Goal: Task Accomplishment & Management: Complete application form

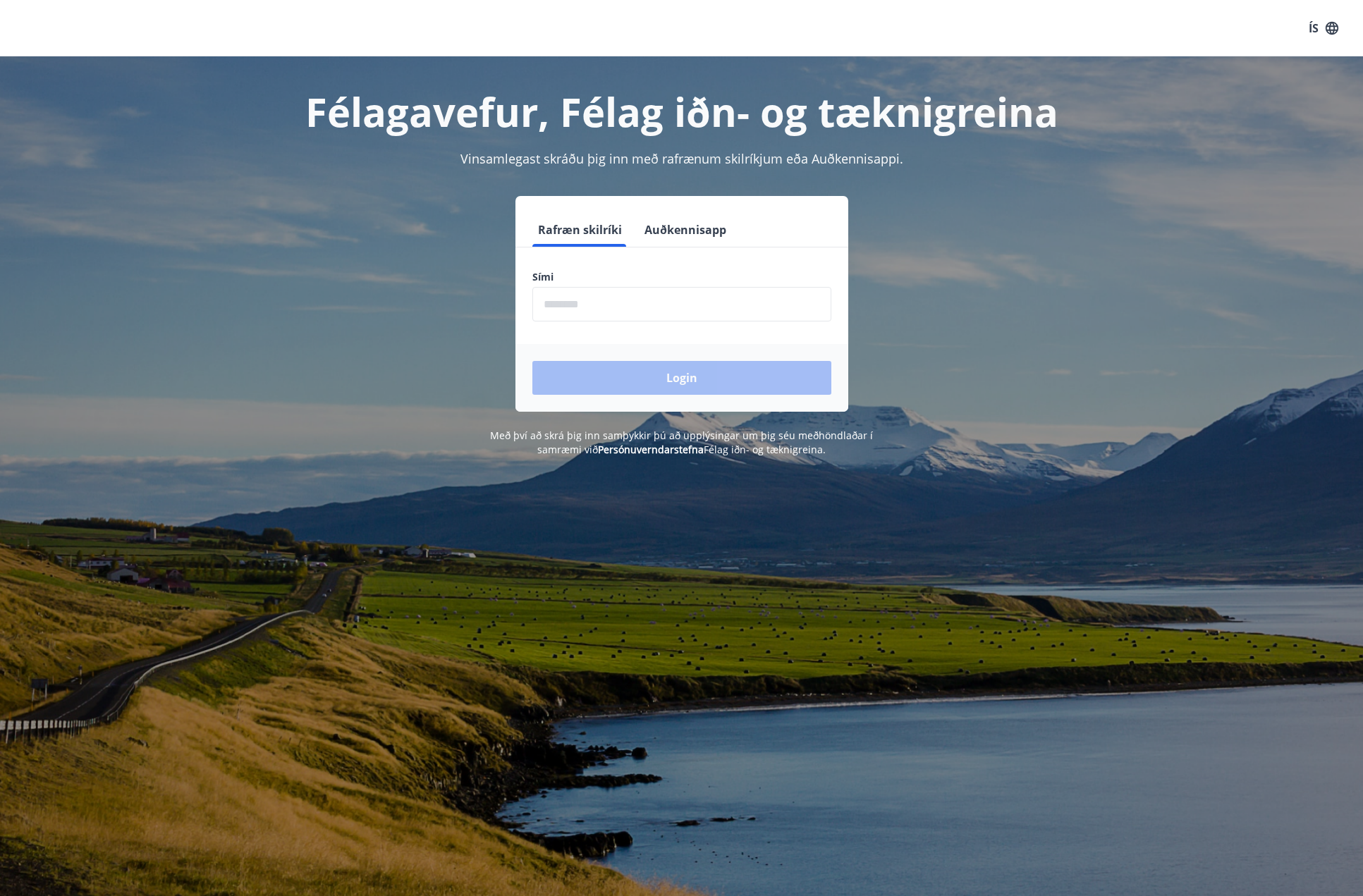
click at [565, 301] on input "phone" at bounding box center [682, 304] width 299 height 35
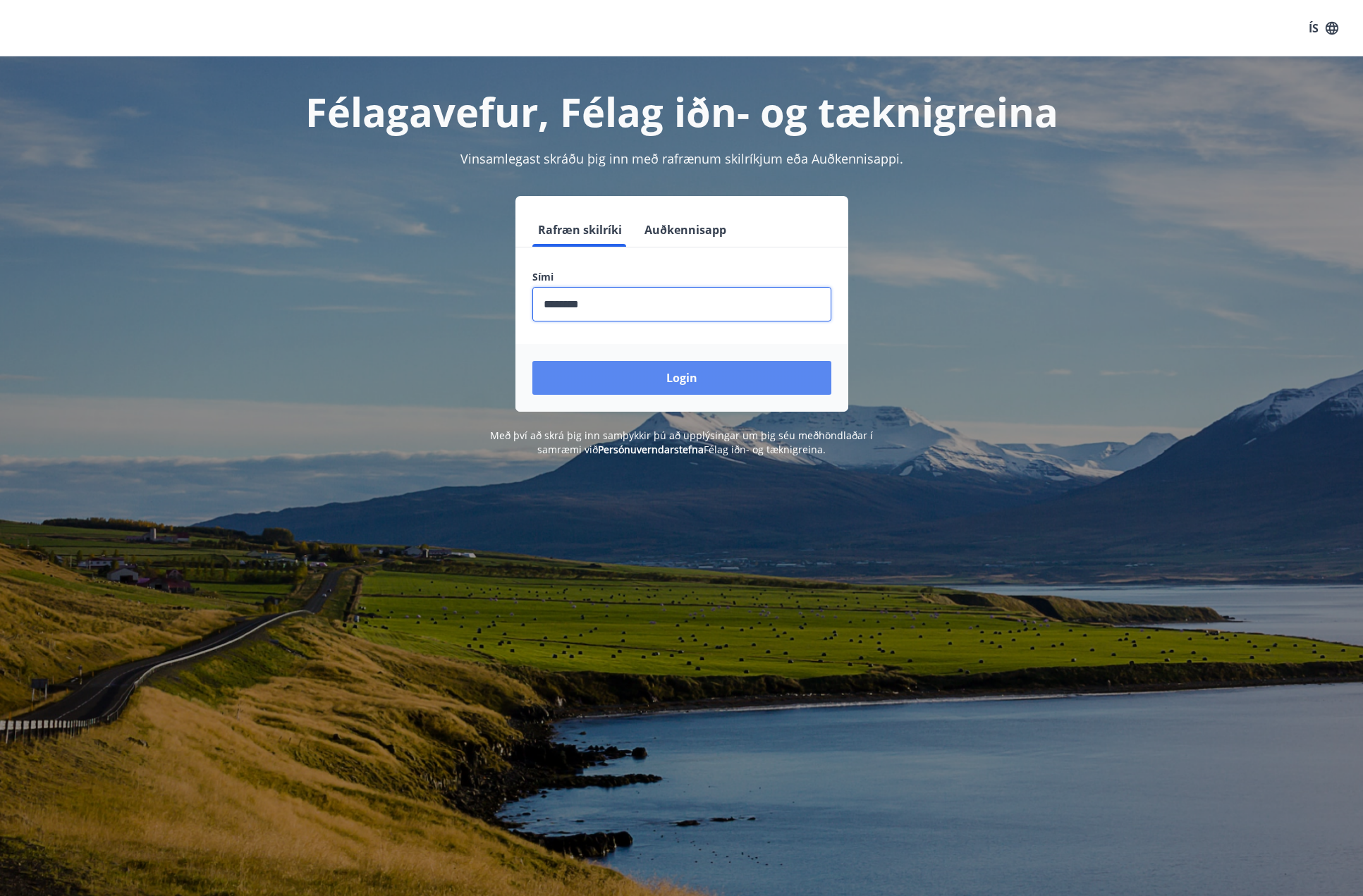
type input "********"
click at [679, 376] on button "Login" at bounding box center [682, 377] width 299 height 34
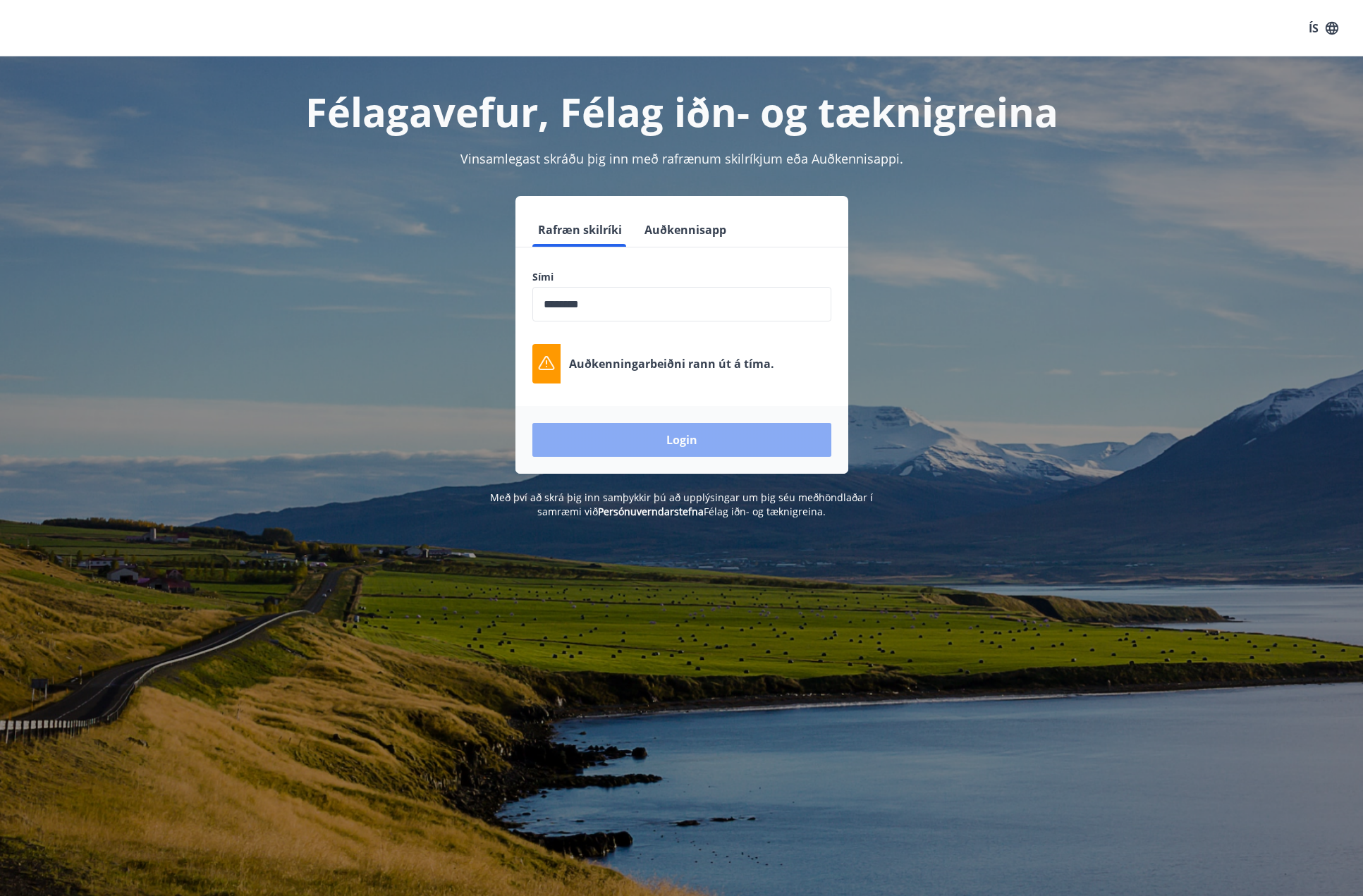
click at [684, 443] on button "Login" at bounding box center [682, 439] width 299 height 34
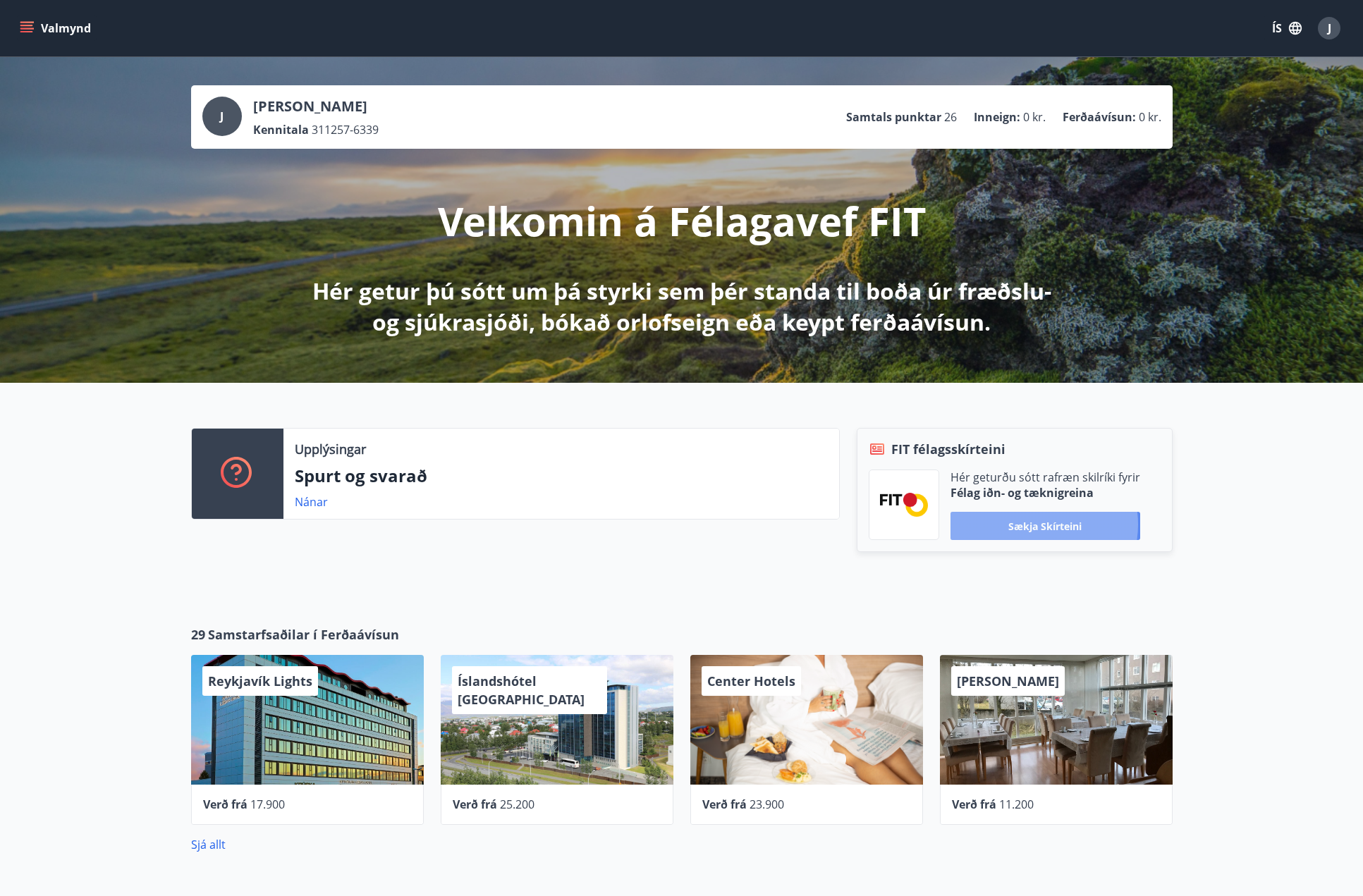
click at [1036, 525] on button "Sækja skírteini" at bounding box center [1046, 526] width 190 height 28
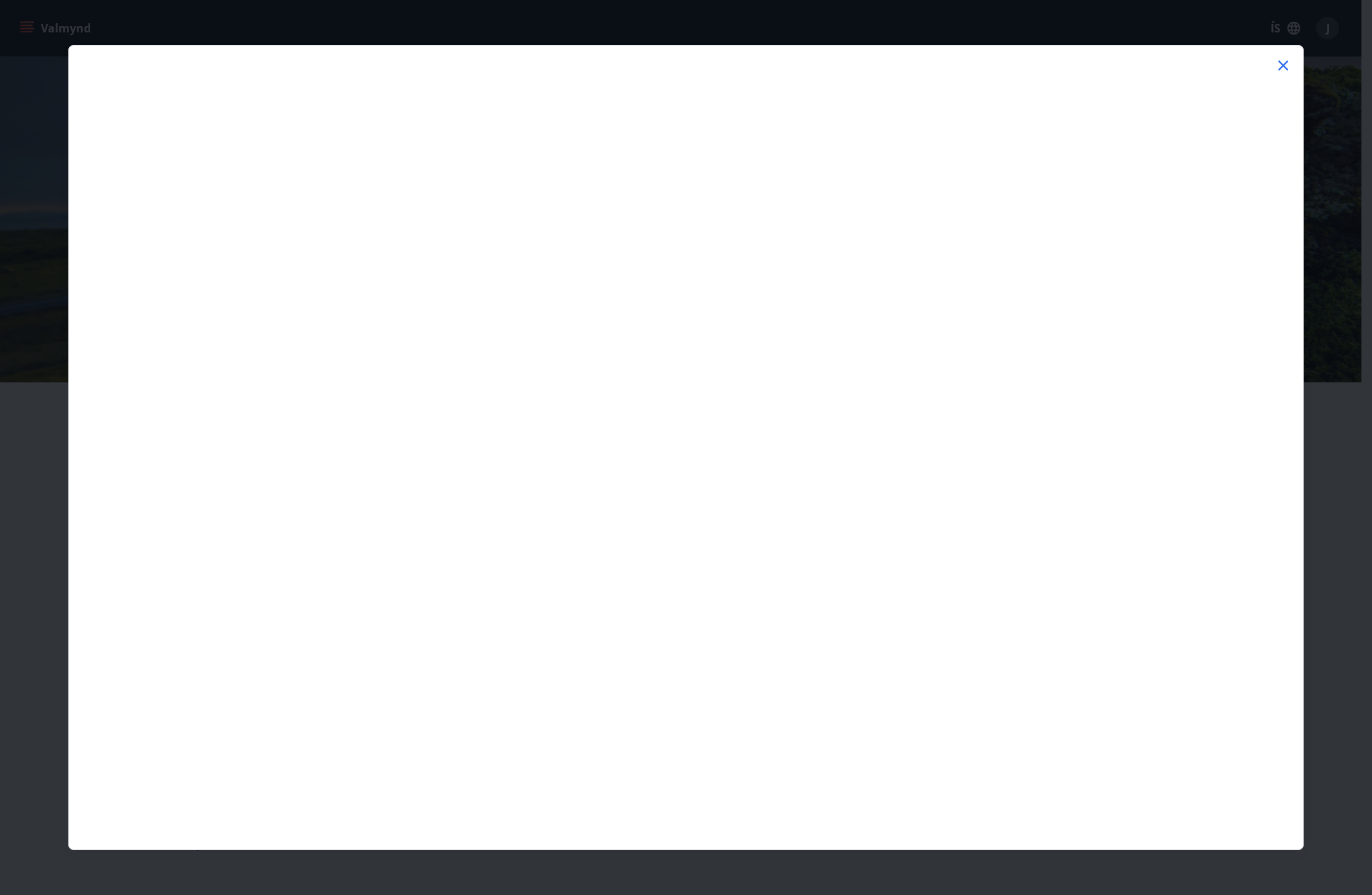
click at [1281, 63] on icon at bounding box center [1284, 66] width 10 height 10
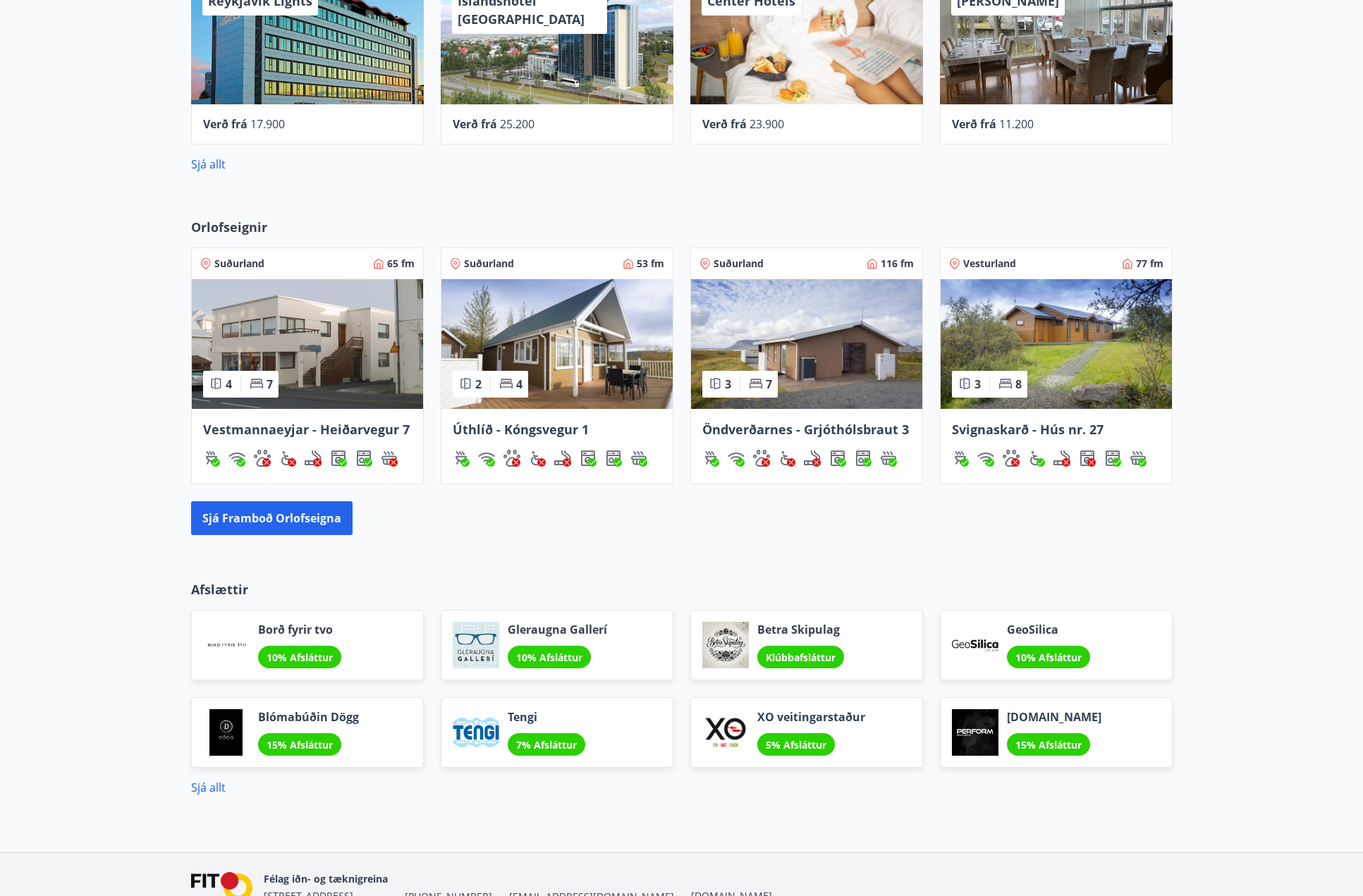
scroll to position [705, 0]
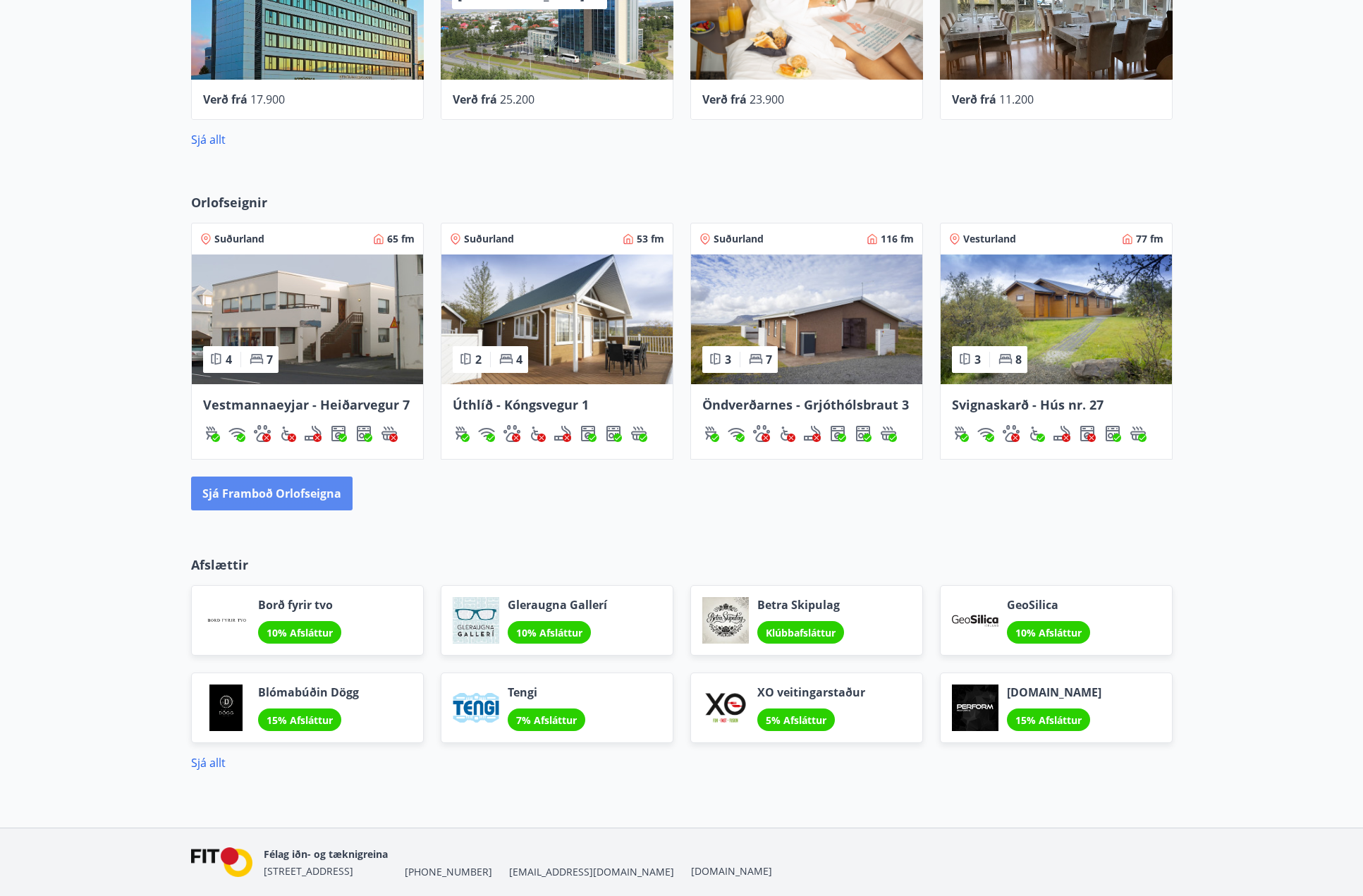
click at [296, 495] on button "Sjá framboð orlofseigna" at bounding box center [272, 493] width 161 height 34
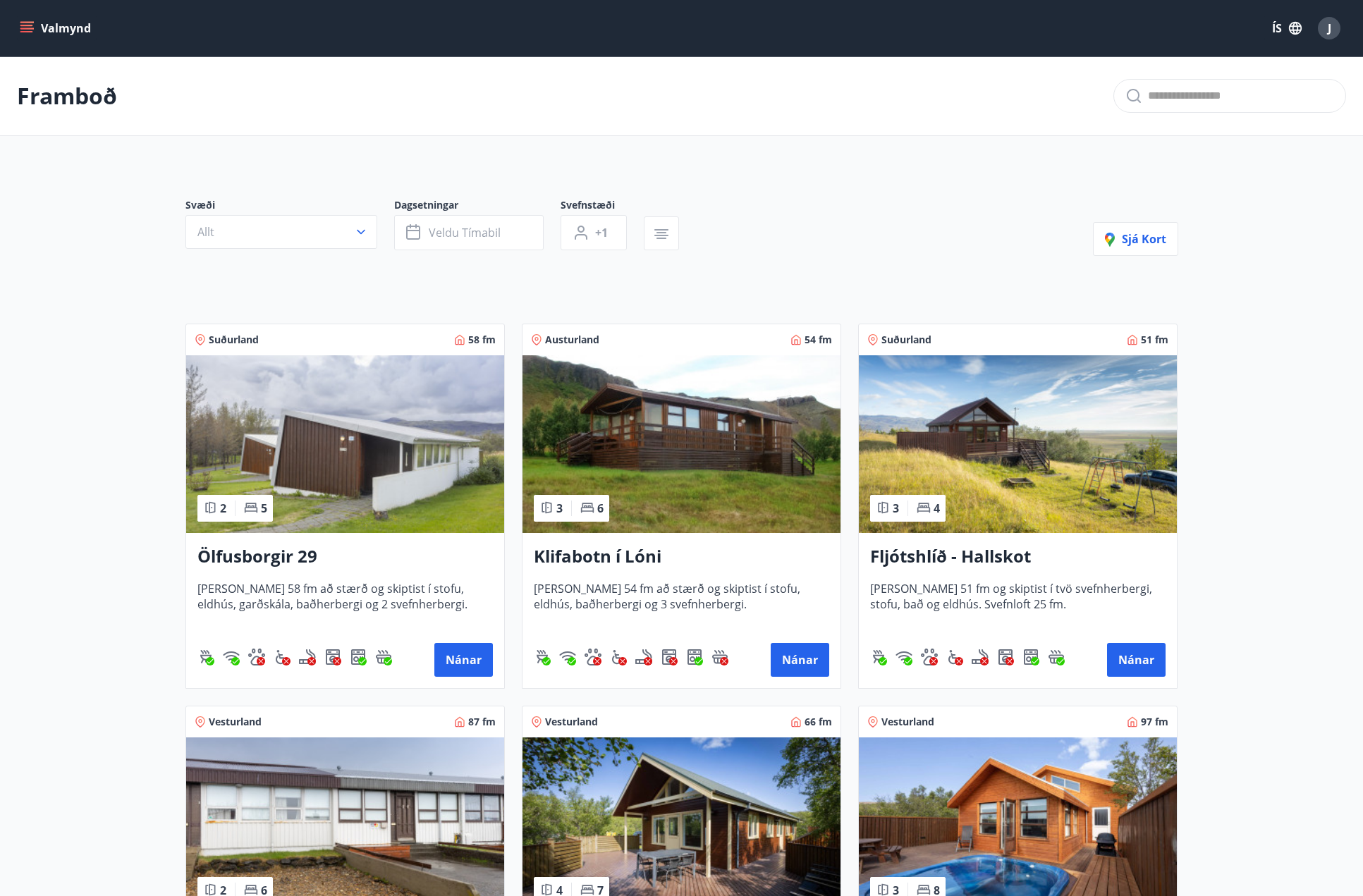
click at [33, 27] on icon "menu" at bounding box center [26, 28] width 15 height 15
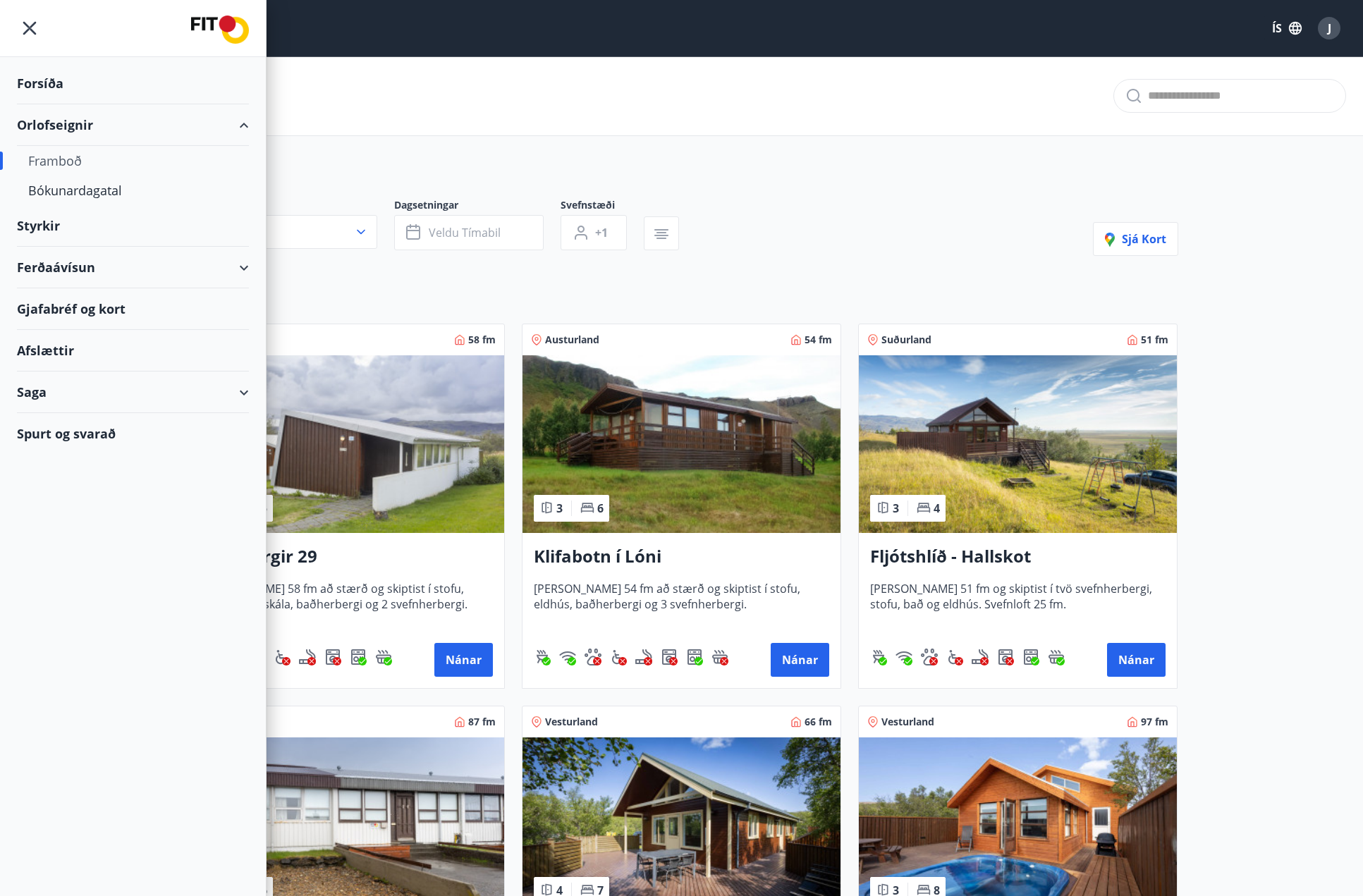
click at [242, 267] on div "Ferðaávísun" at bounding box center [132, 267] width 232 height 42
click at [61, 304] on div "Framboð" at bounding box center [133, 303] width 210 height 30
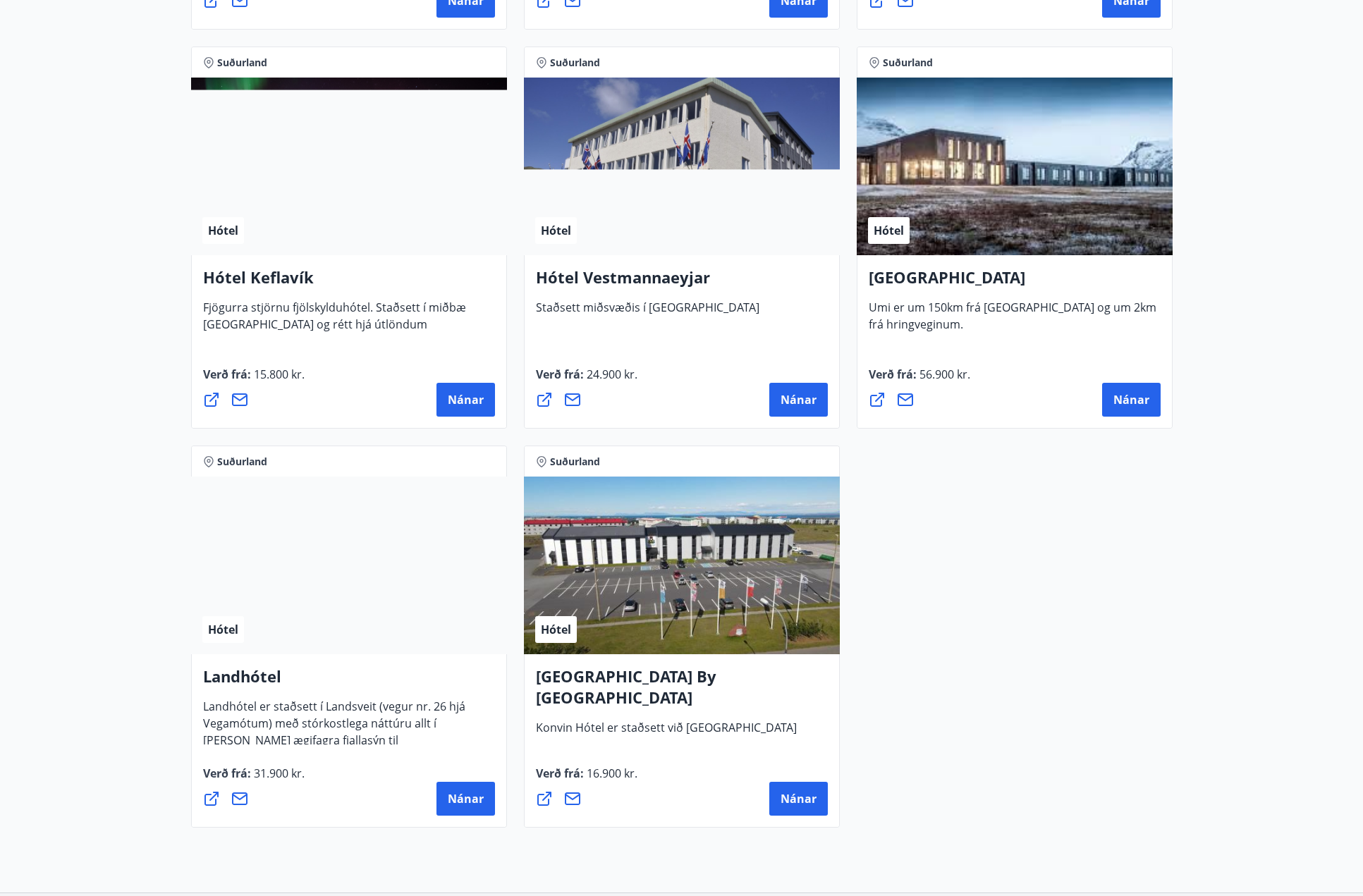
scroll to position [3455, 0]
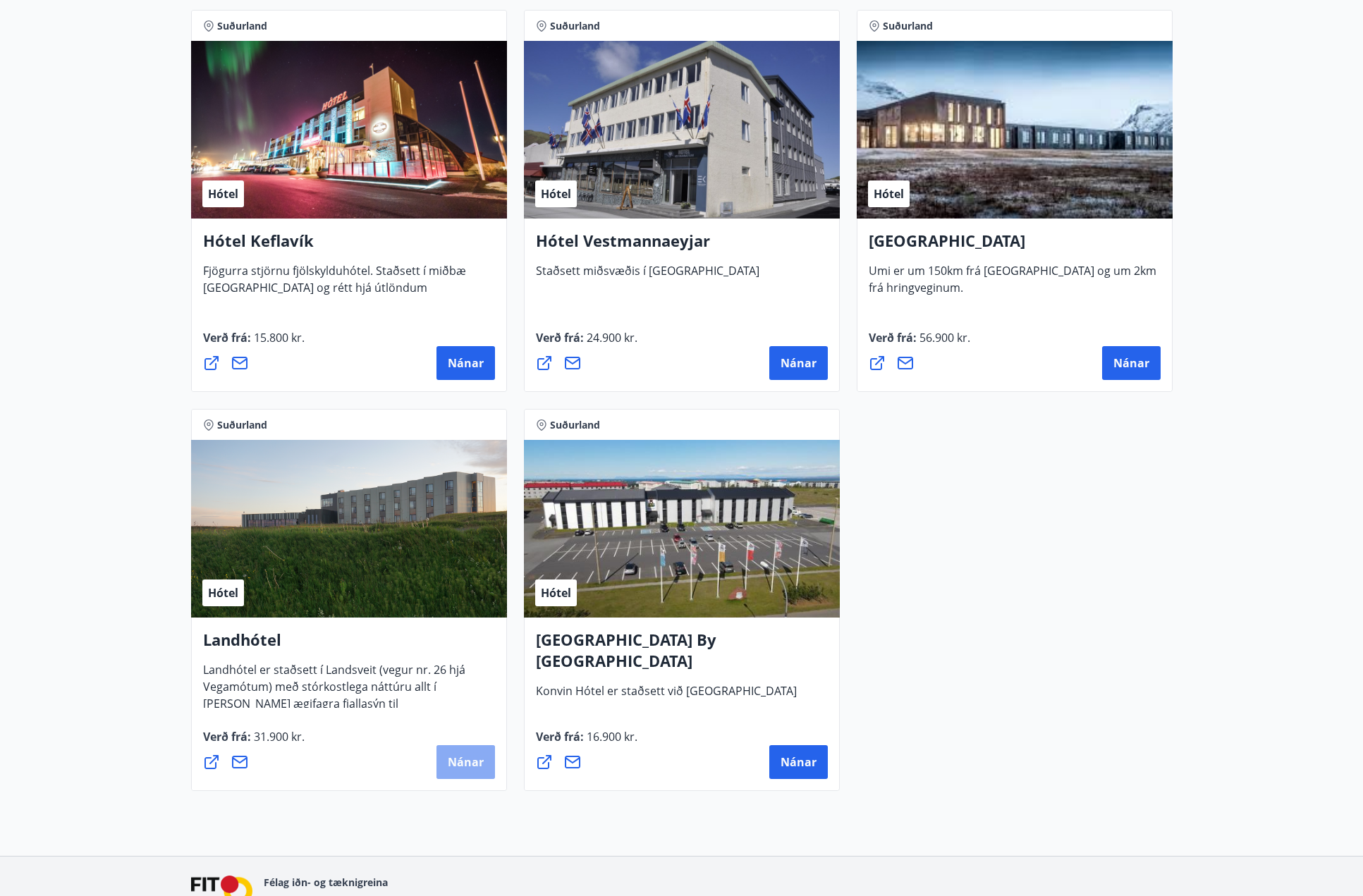
click at [462, 772] on button "Nánar" at bounding box center [466, 762] width 58 height 34
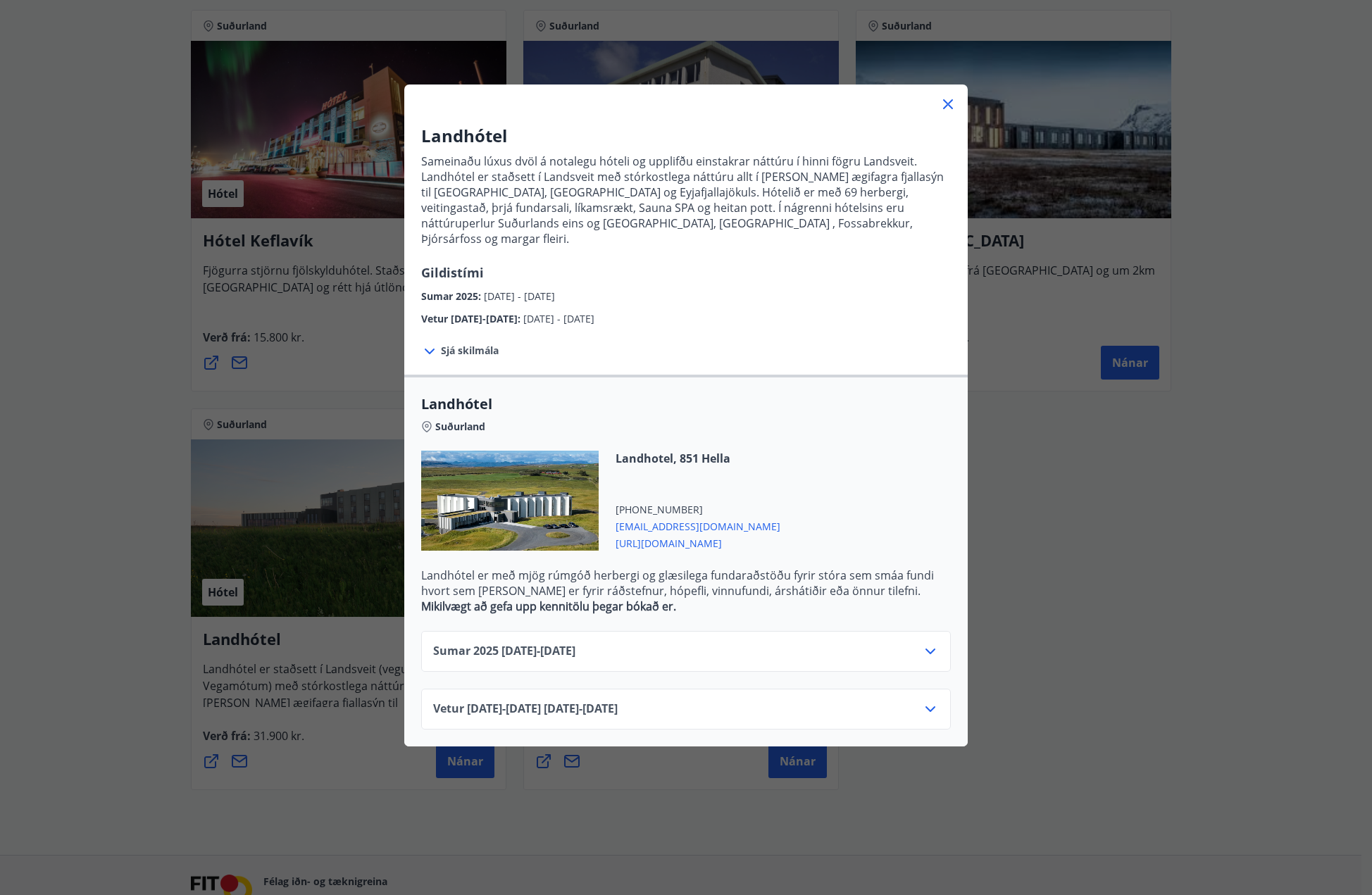
click at [430, 343] on icon at bounding box center [429, 351] width 16 height 16
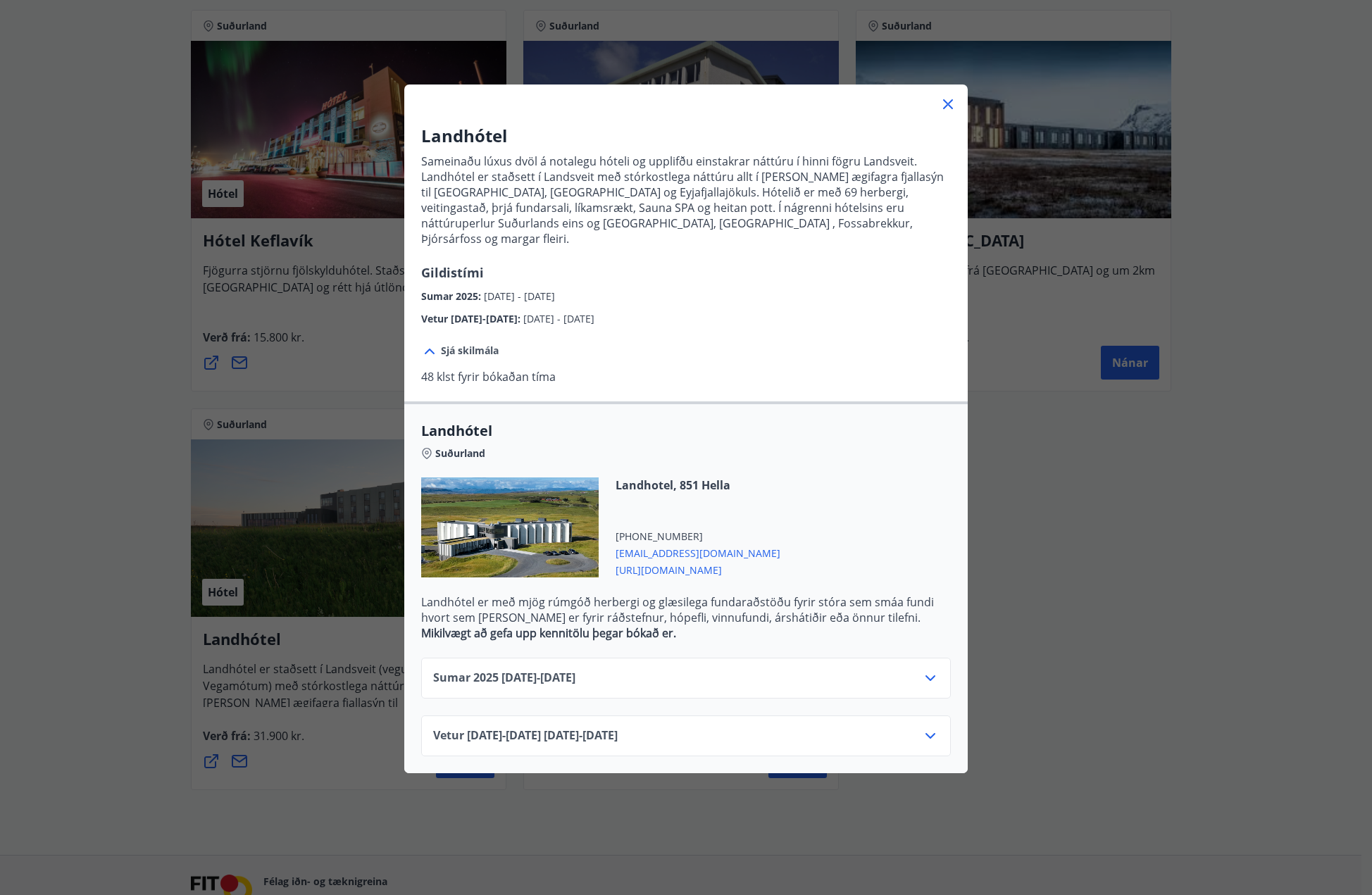
click at [1129, 618] on div "Landhótel Sameinaðu lúxus dvöl á notalegu hóteli og upplifðu einstakrar náttúru…" at bounding box center [686, 448] width 1372 height 895
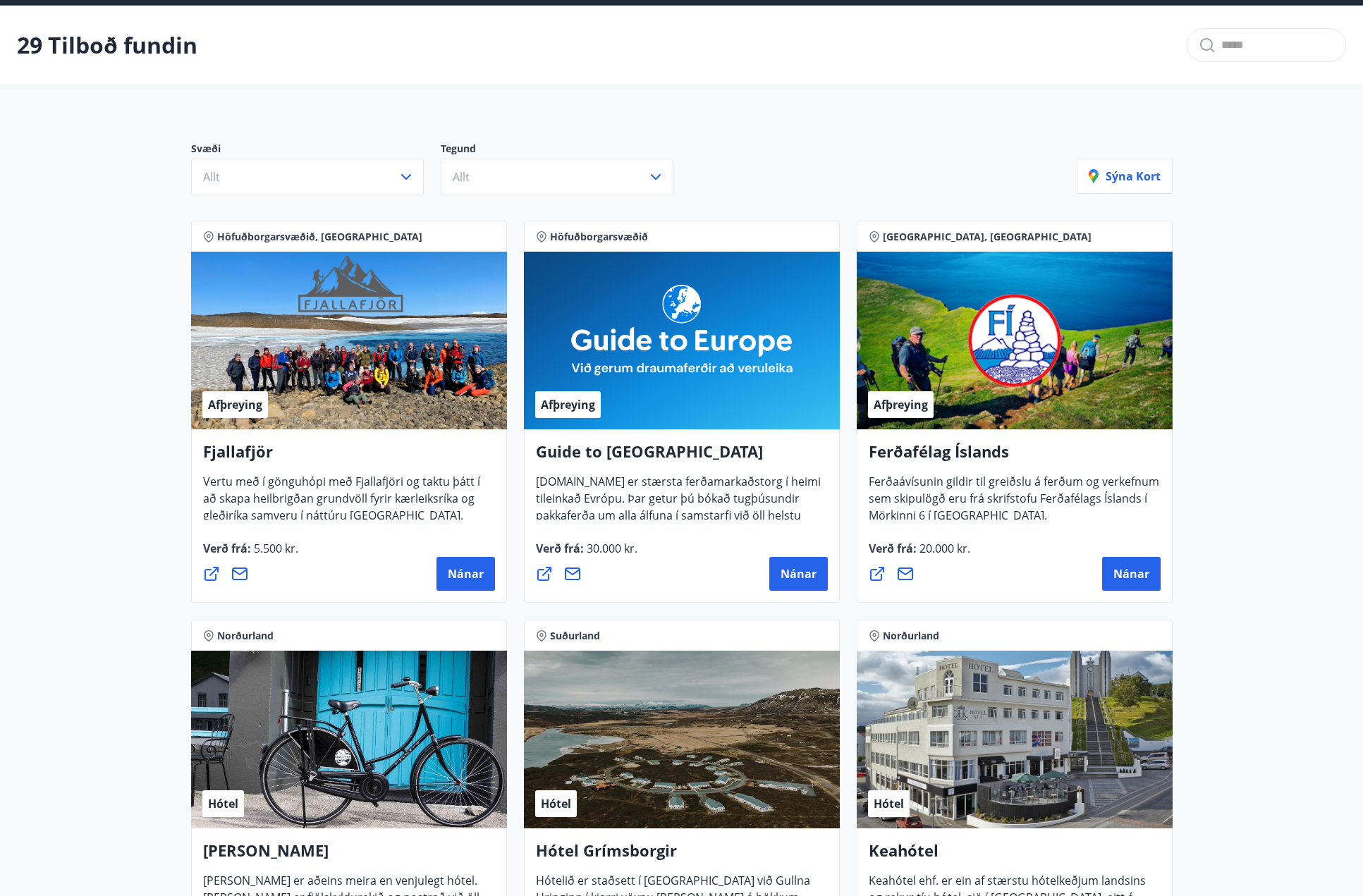
scroll to position [0, 0]
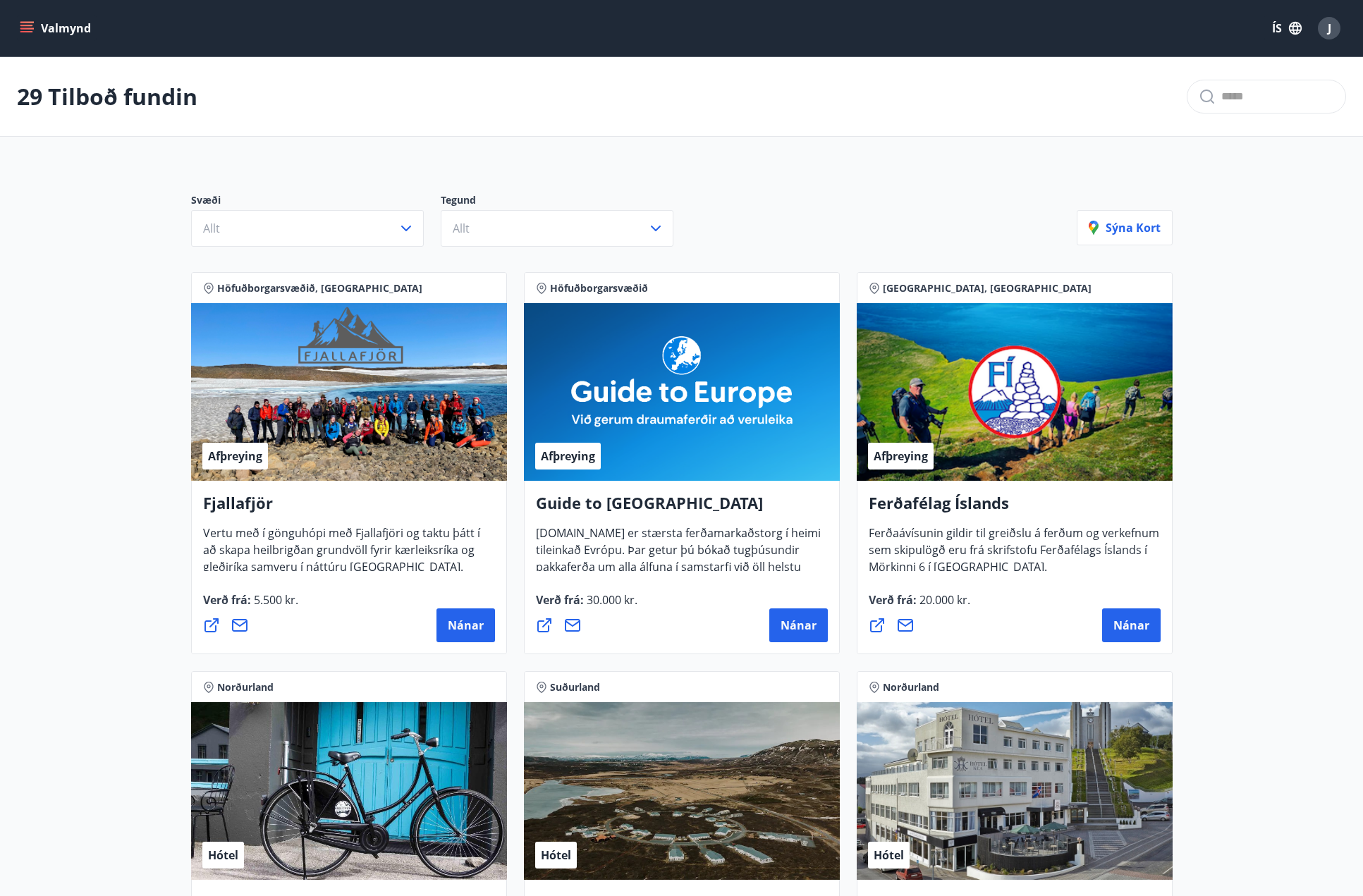
click at [24, 27] on icon "menu" at bounding box center [26, 28] width 15 height 15
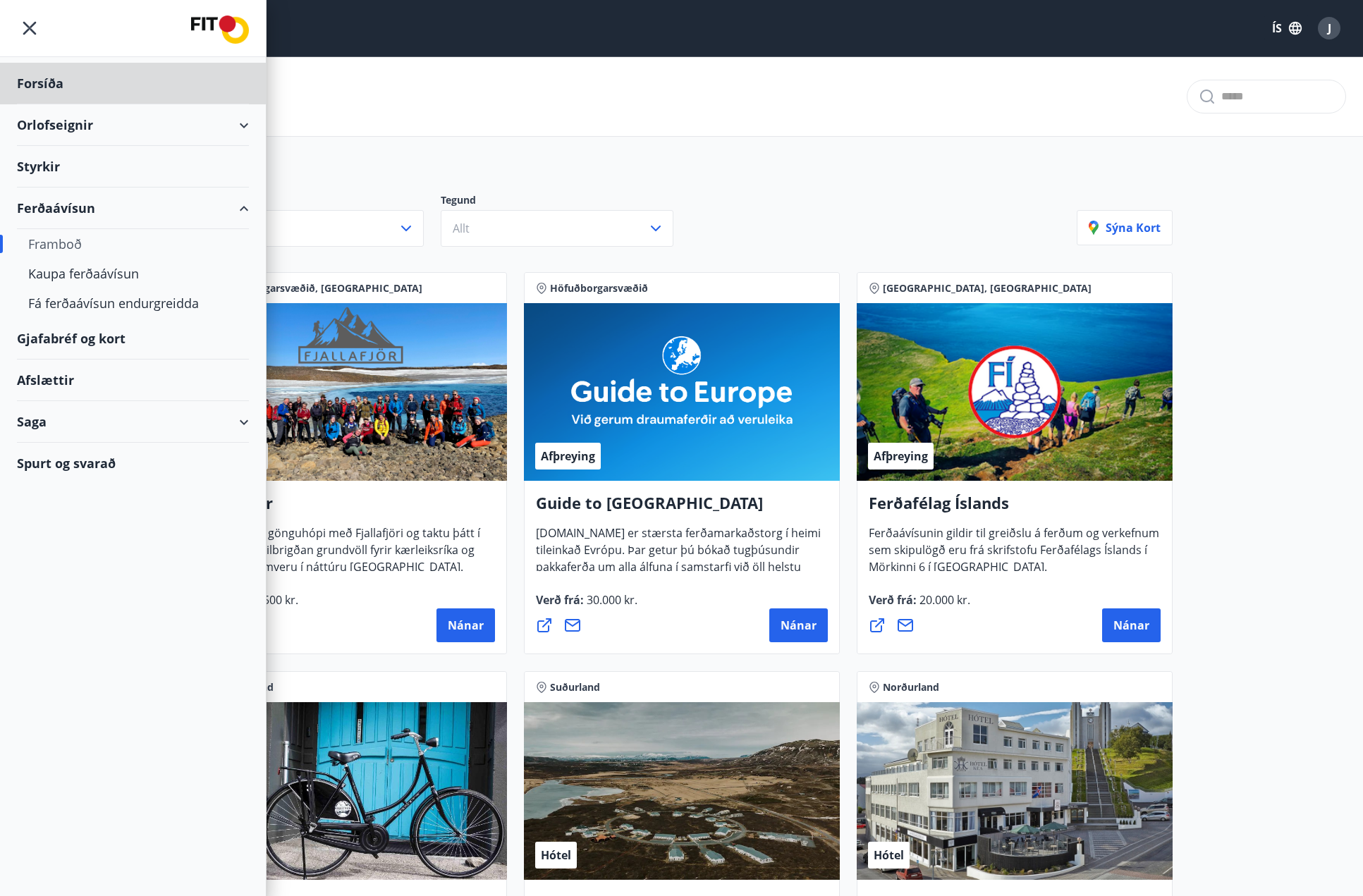
click at [93, 172] on div "Styrkir" at bounding box center [132, 167] width 232 height 42
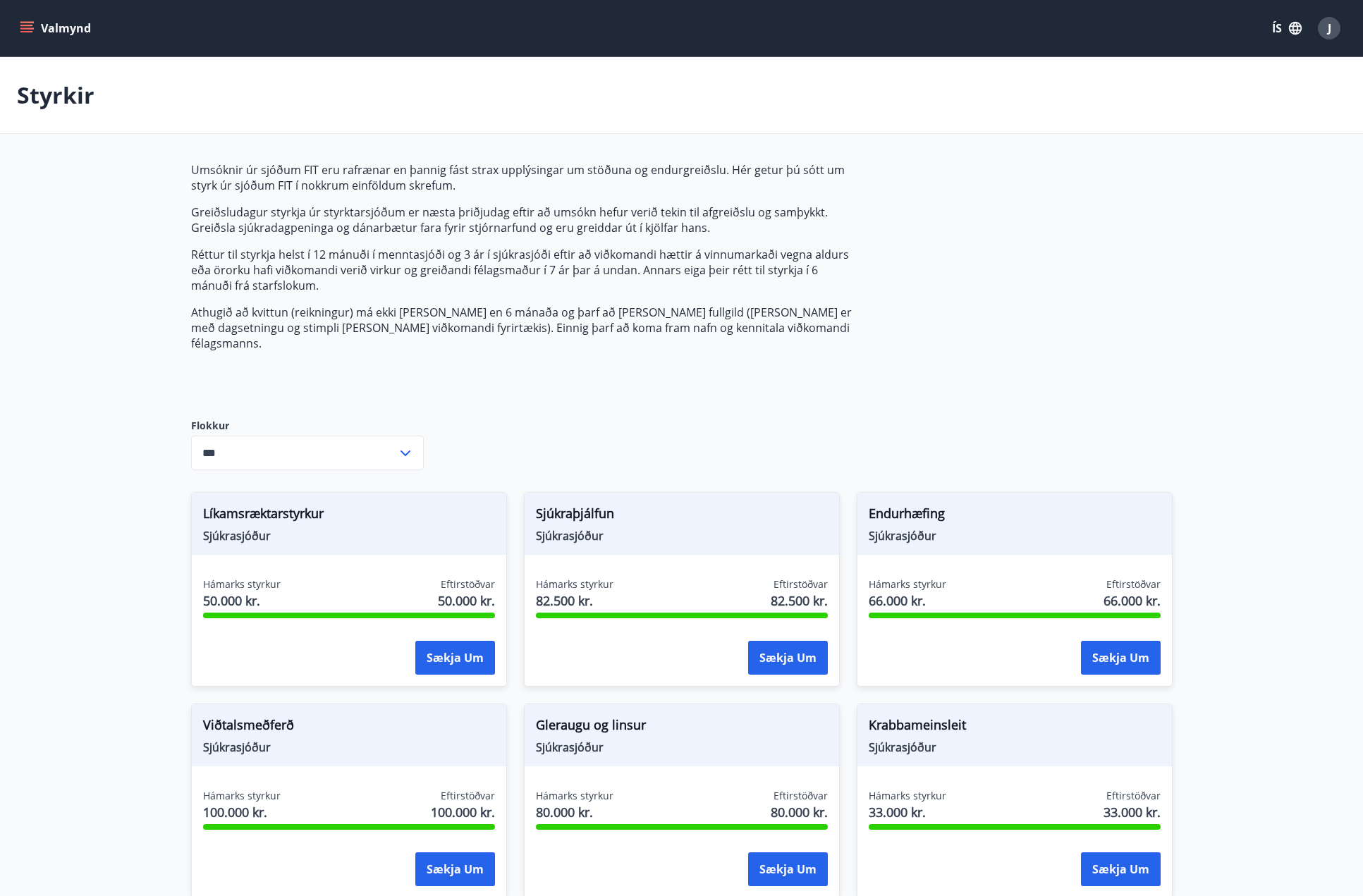
type input "***"
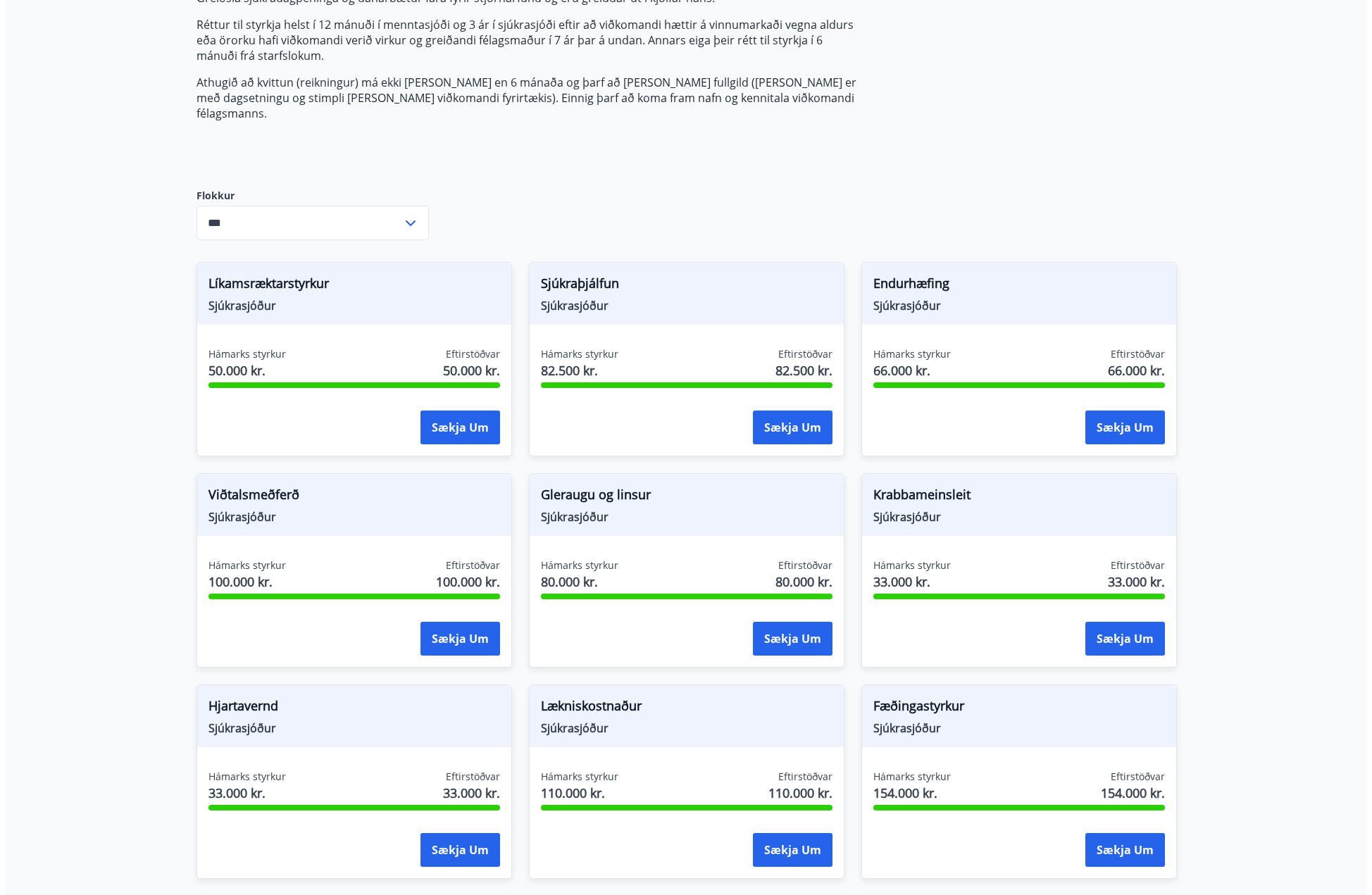
scroll to position [192, 0]
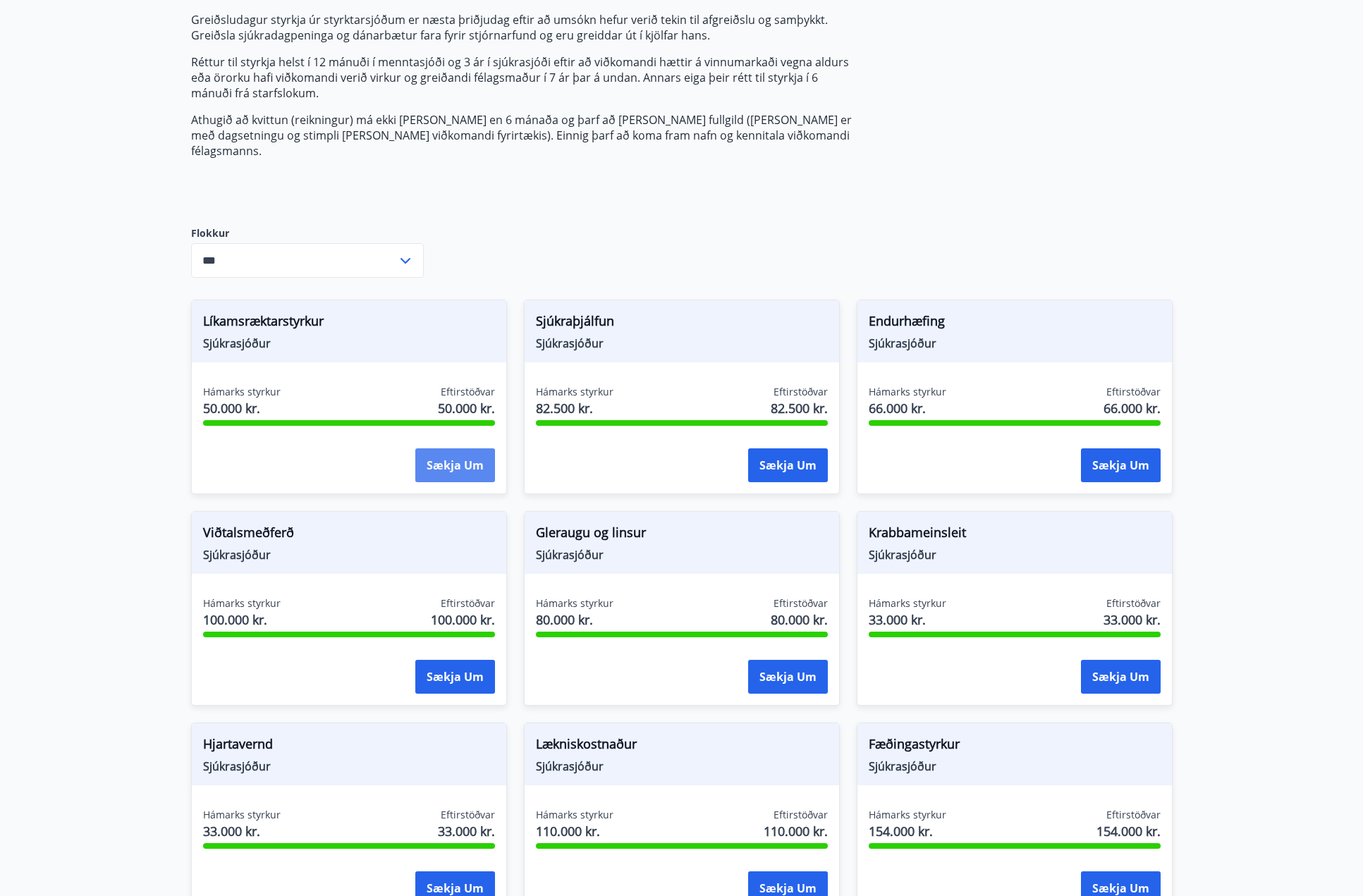
click at [471, 451] on button "Sækja um" at bounding box center [455, 464] width 80 height 34
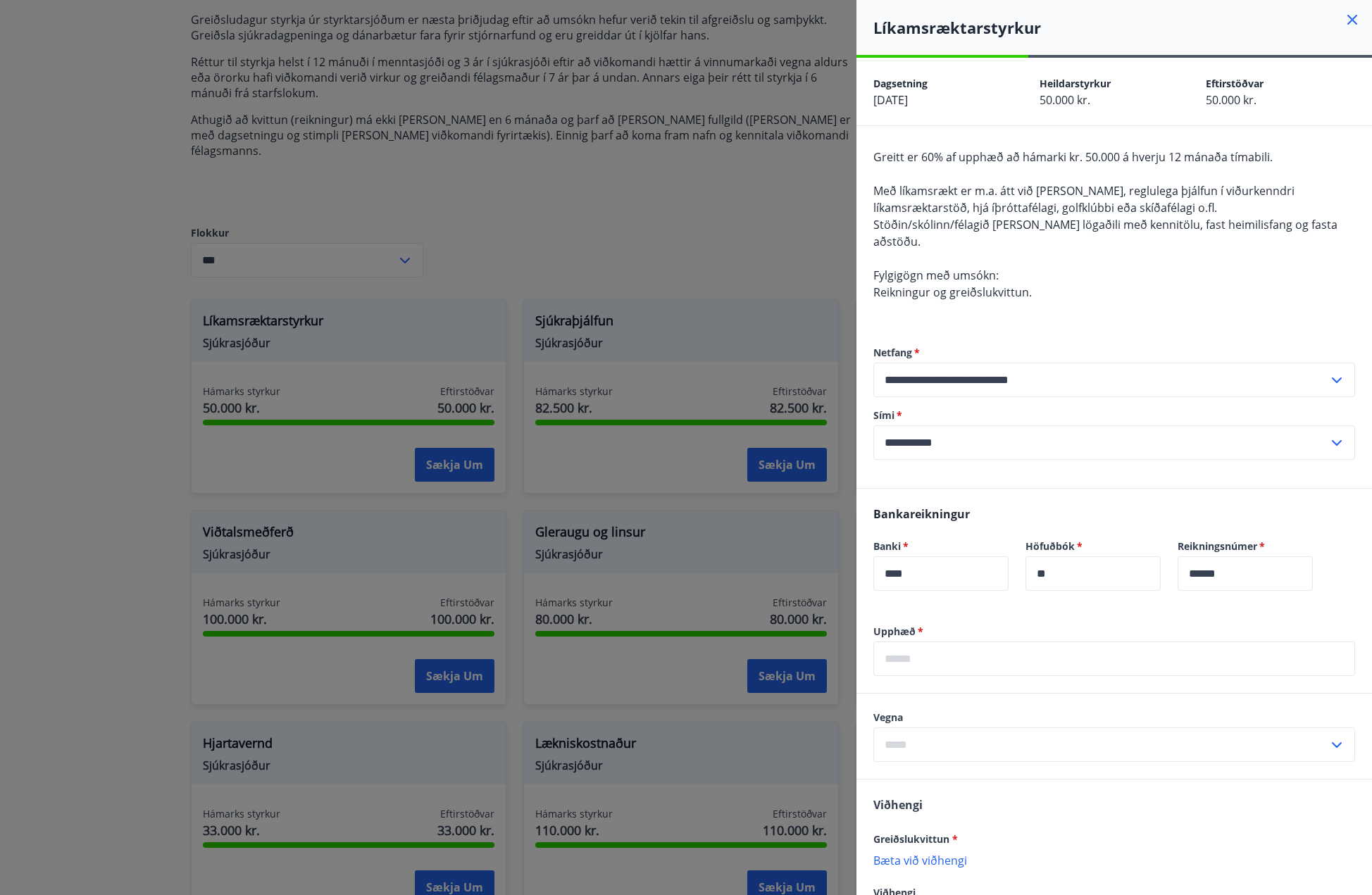
click at [979, 648] on input "text" at bounding box center [1114, 659] width 482 height 35
click at [909, 641] on input "******" at bounding box center [1114, 659] width 482 height 35
click at [904, 642] on input "******" at bounding box center [1114, 659] width 482 height 35
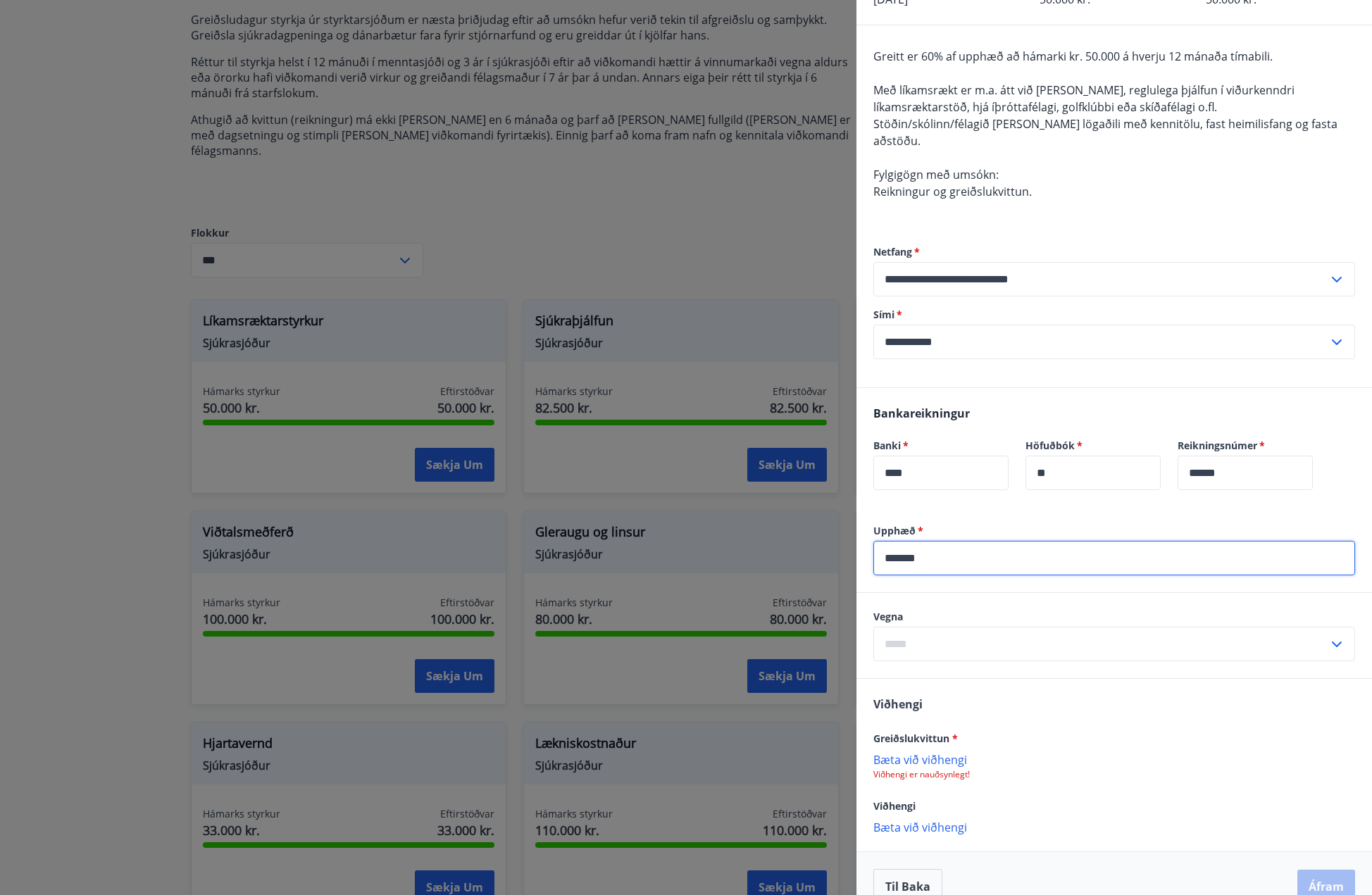
scroll to position [109, 0]
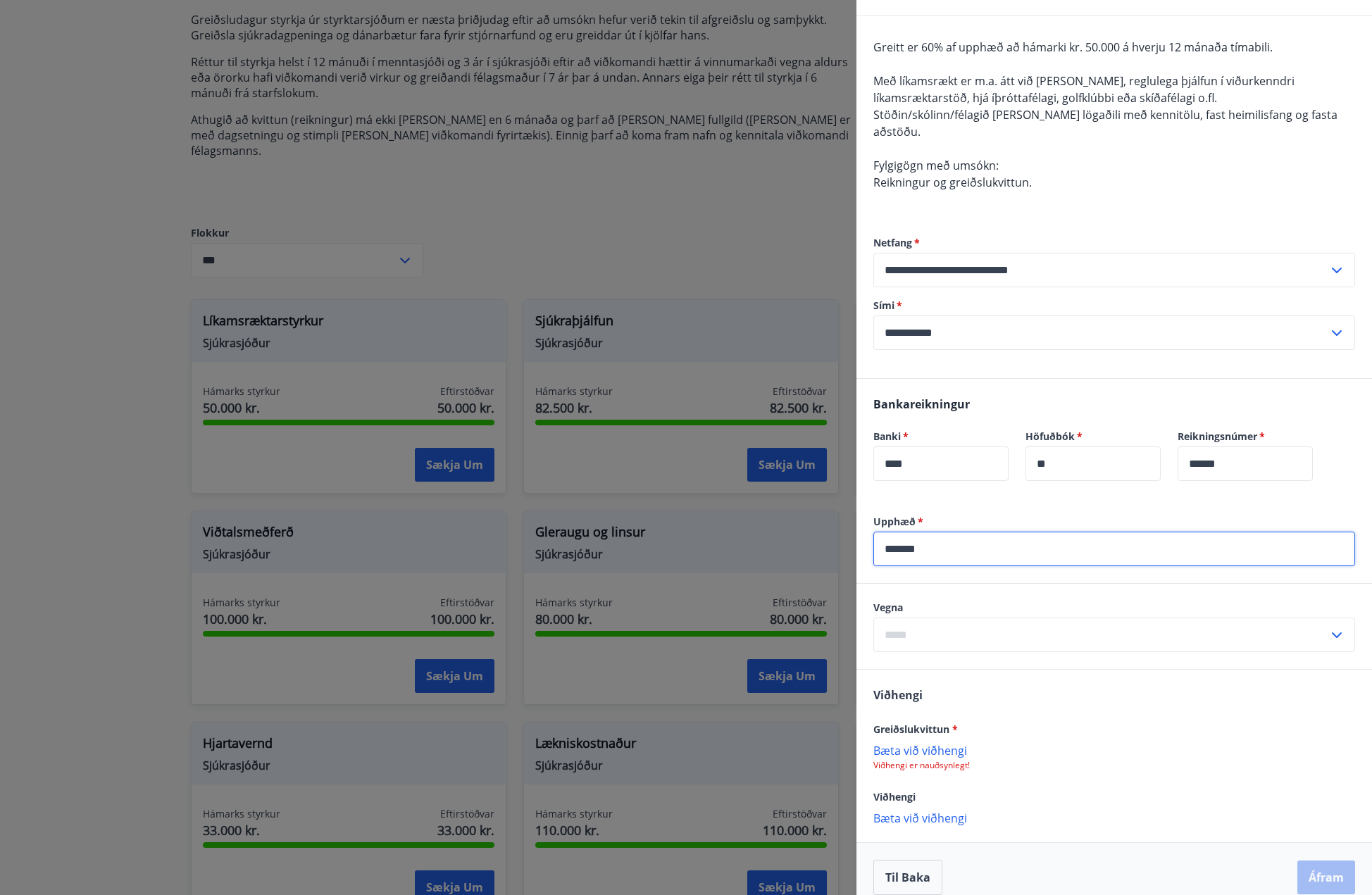
type input "*******"
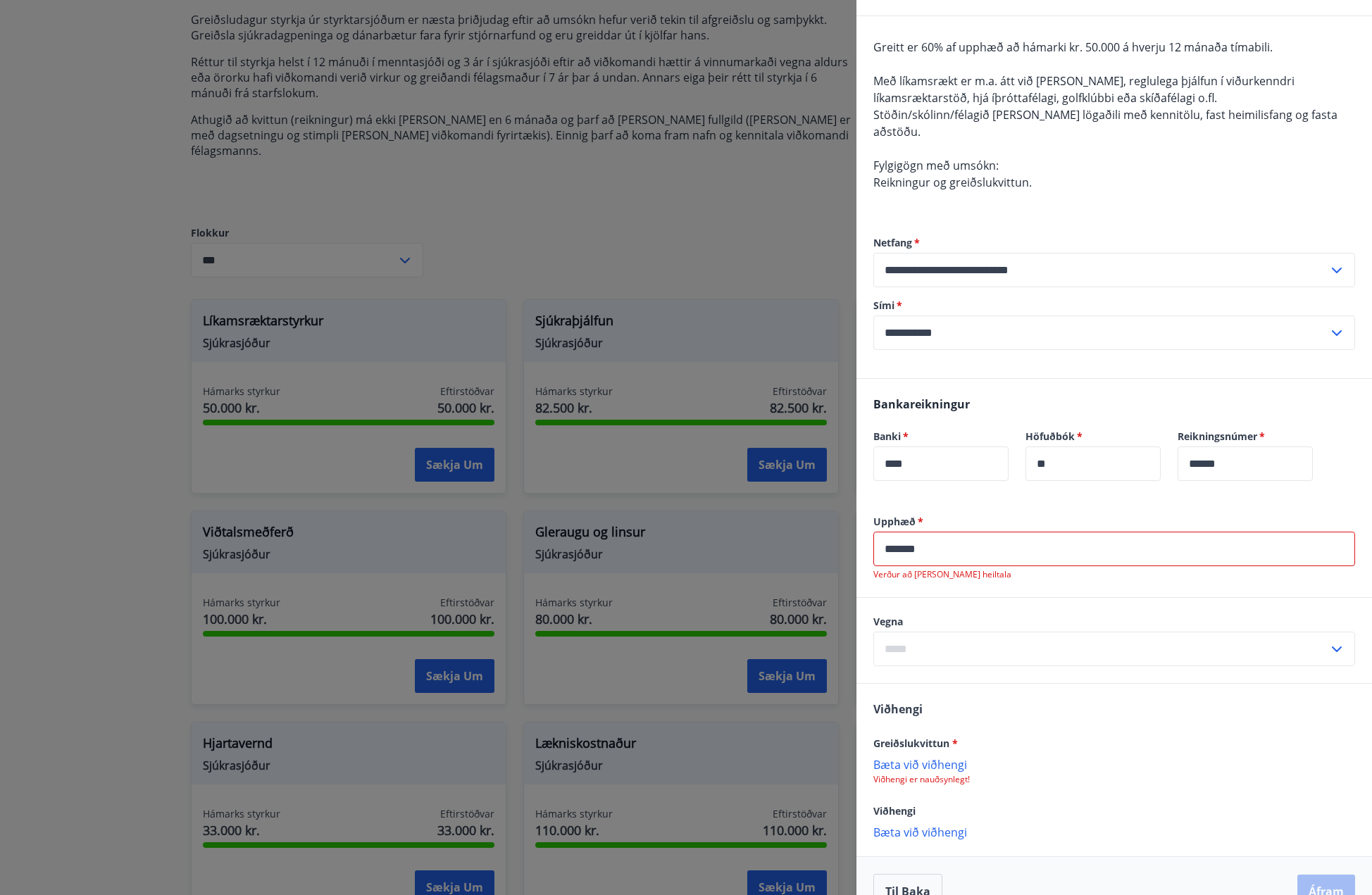
click at [1323, 632] on div "​" at bounding box center [1114, 649] width 482 height 35
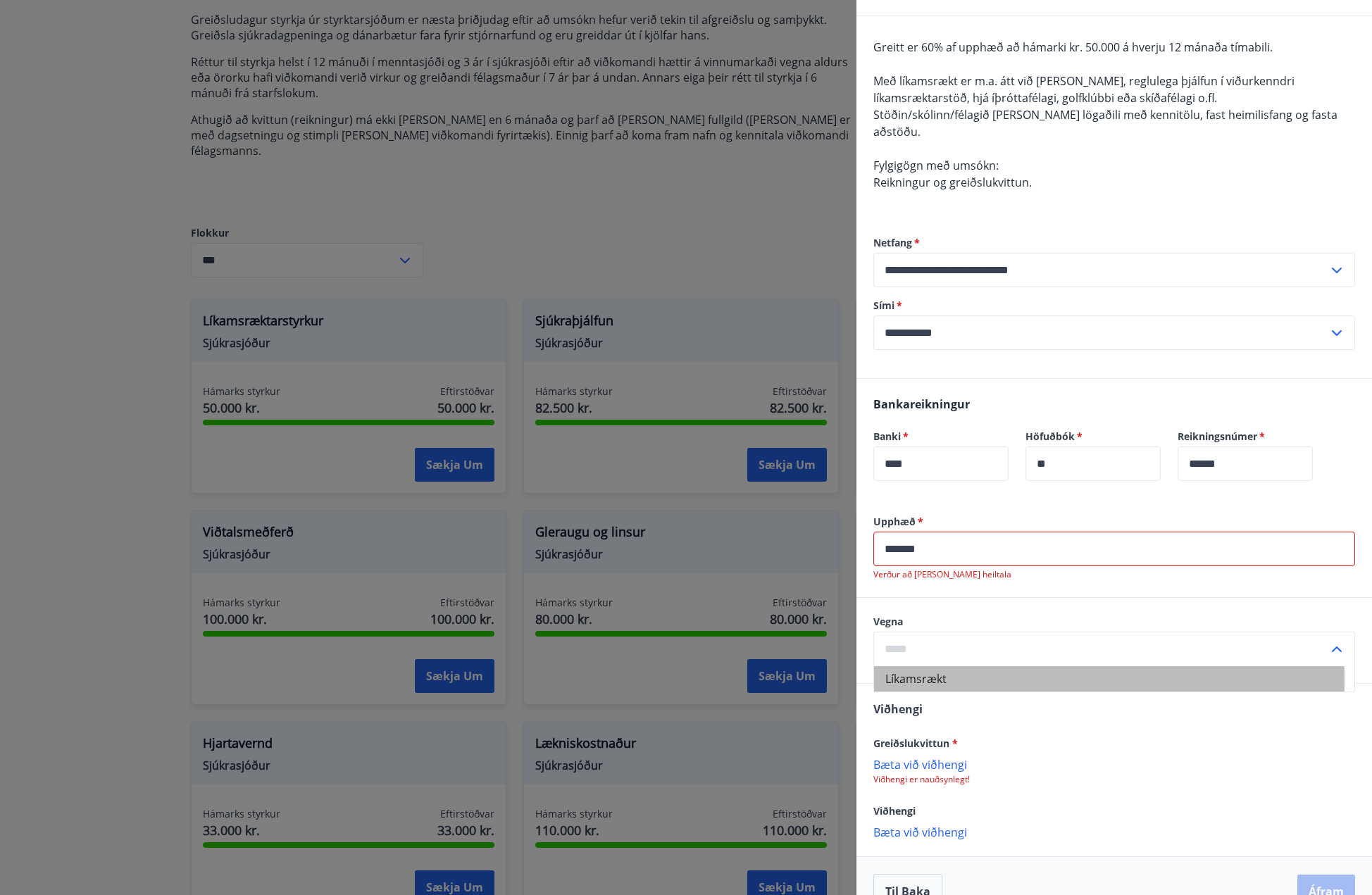
click at [929, 666] on li "Líkamsrækt" at bounding box center [1114, 679] width 481 height 25
type input "**********"
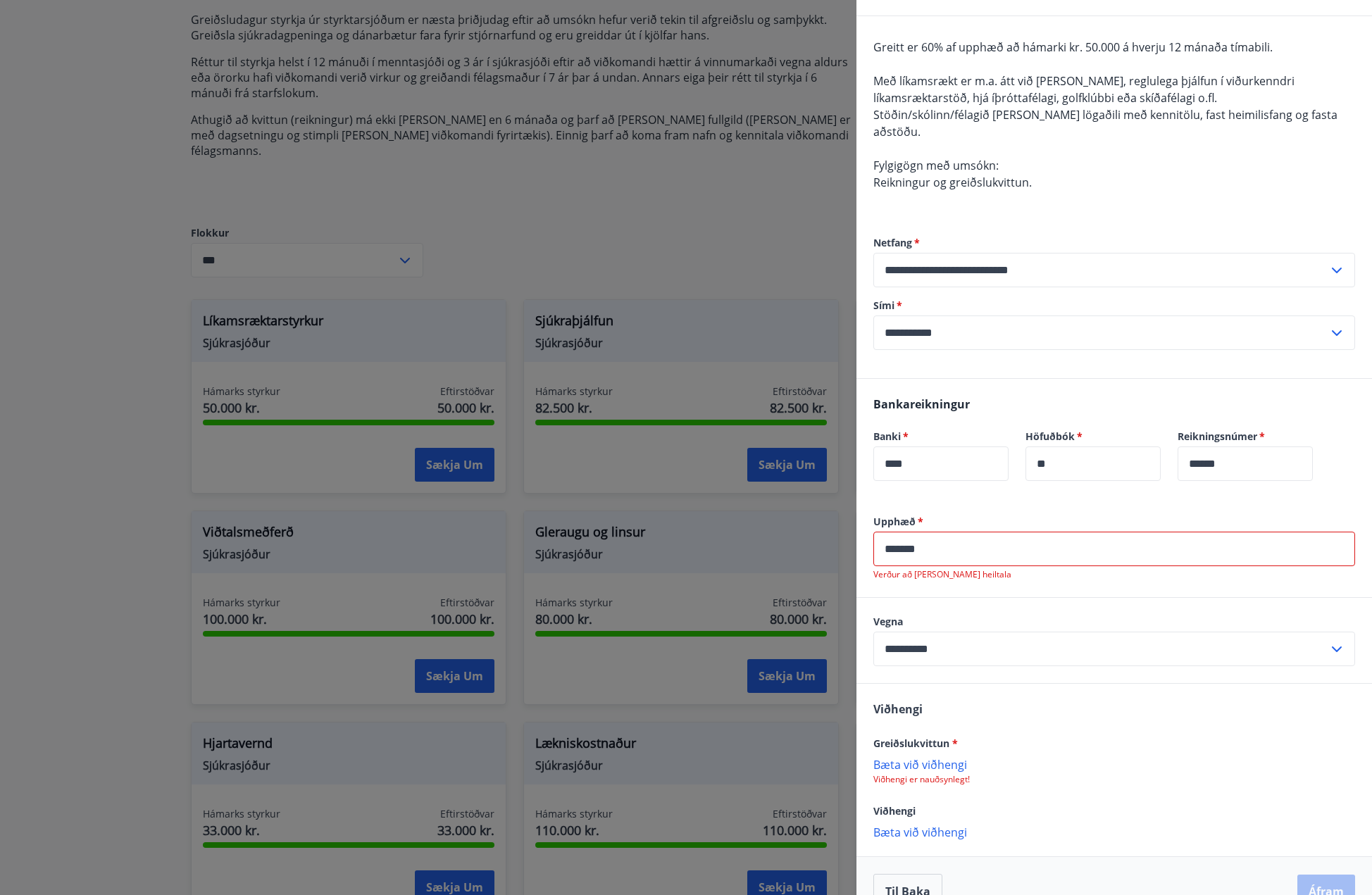
scroll to position [124, 0]
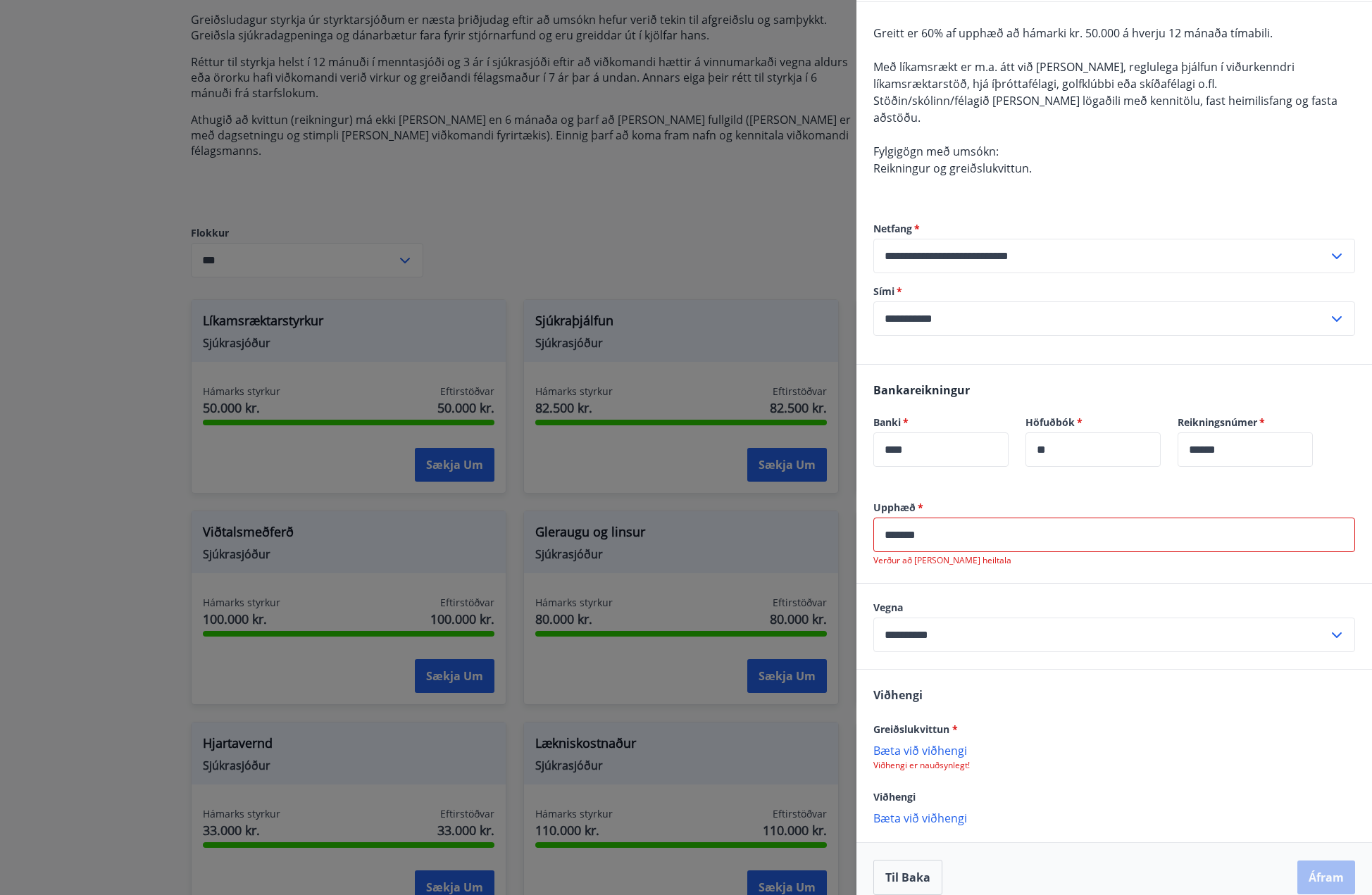
click at [904, 743] on p "Bæta við viðhengi" at bounding box center [1114, 750] width 482 height 15
drag, startPoint x: 940, startPoint y: 522, endPoint x: 795, endPoint y: 517, distance: 145.1
click at [795, 517] on div "**********" at bounding box center [686, 448] width 1372 height 895
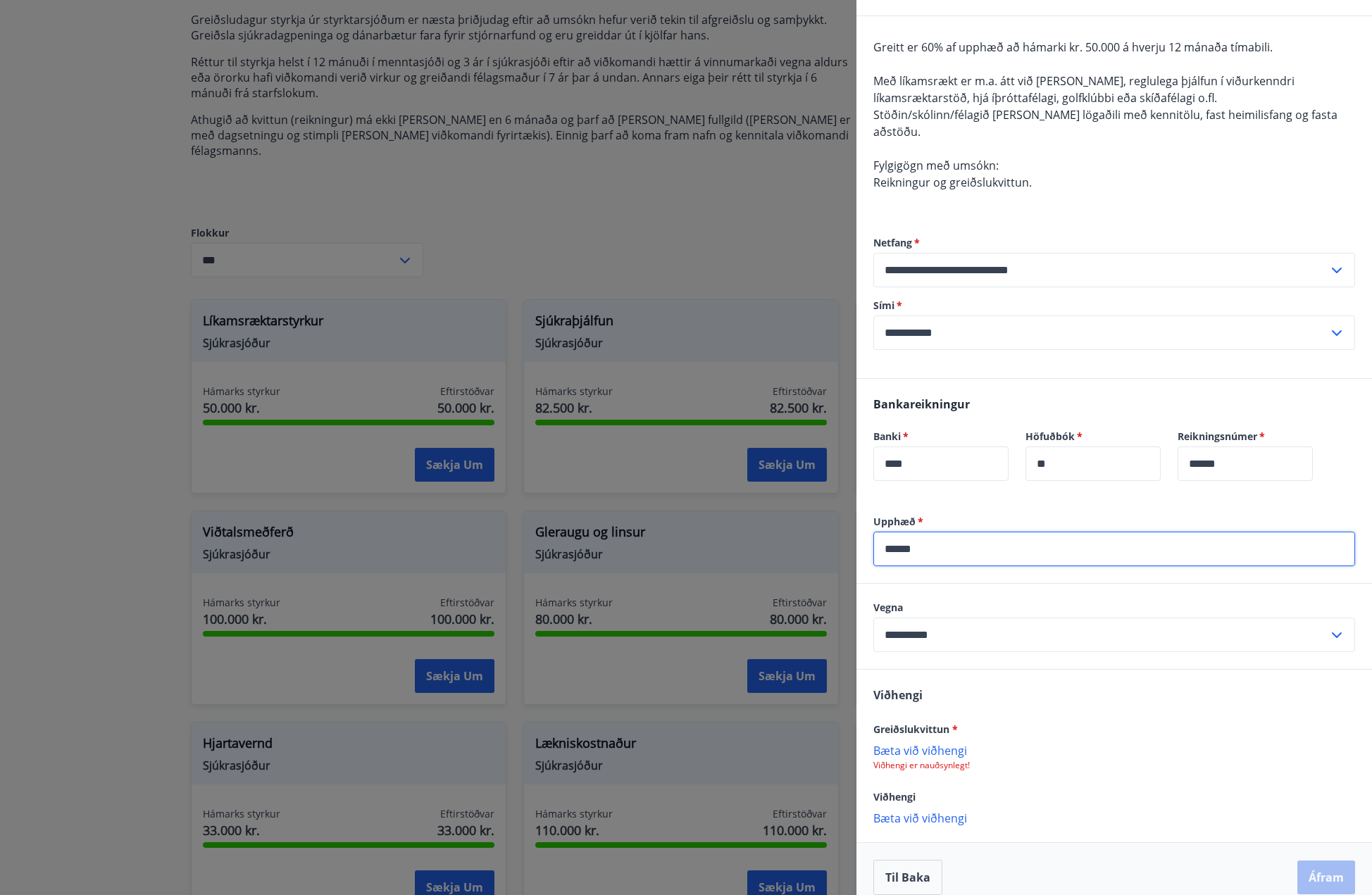
type input "******"
click at [911, 743] on p "Bæta við viðhengi" at bounding box center [1114, 750] width 482 height 15
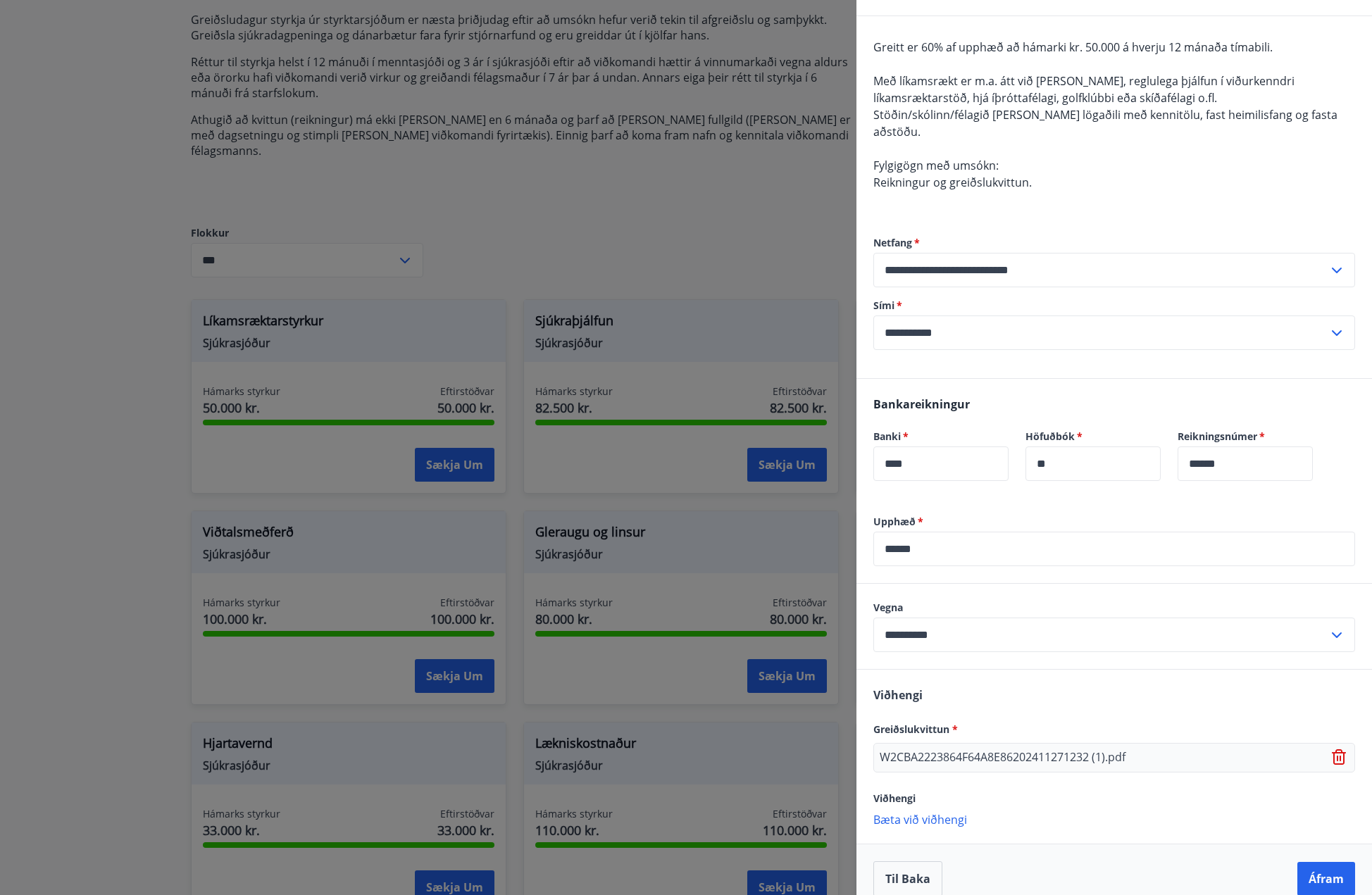
scroll to position [111, 0]
click at [1320, 860] on button "Áfram" at bounding box center [1326, 877] width 58 height 34
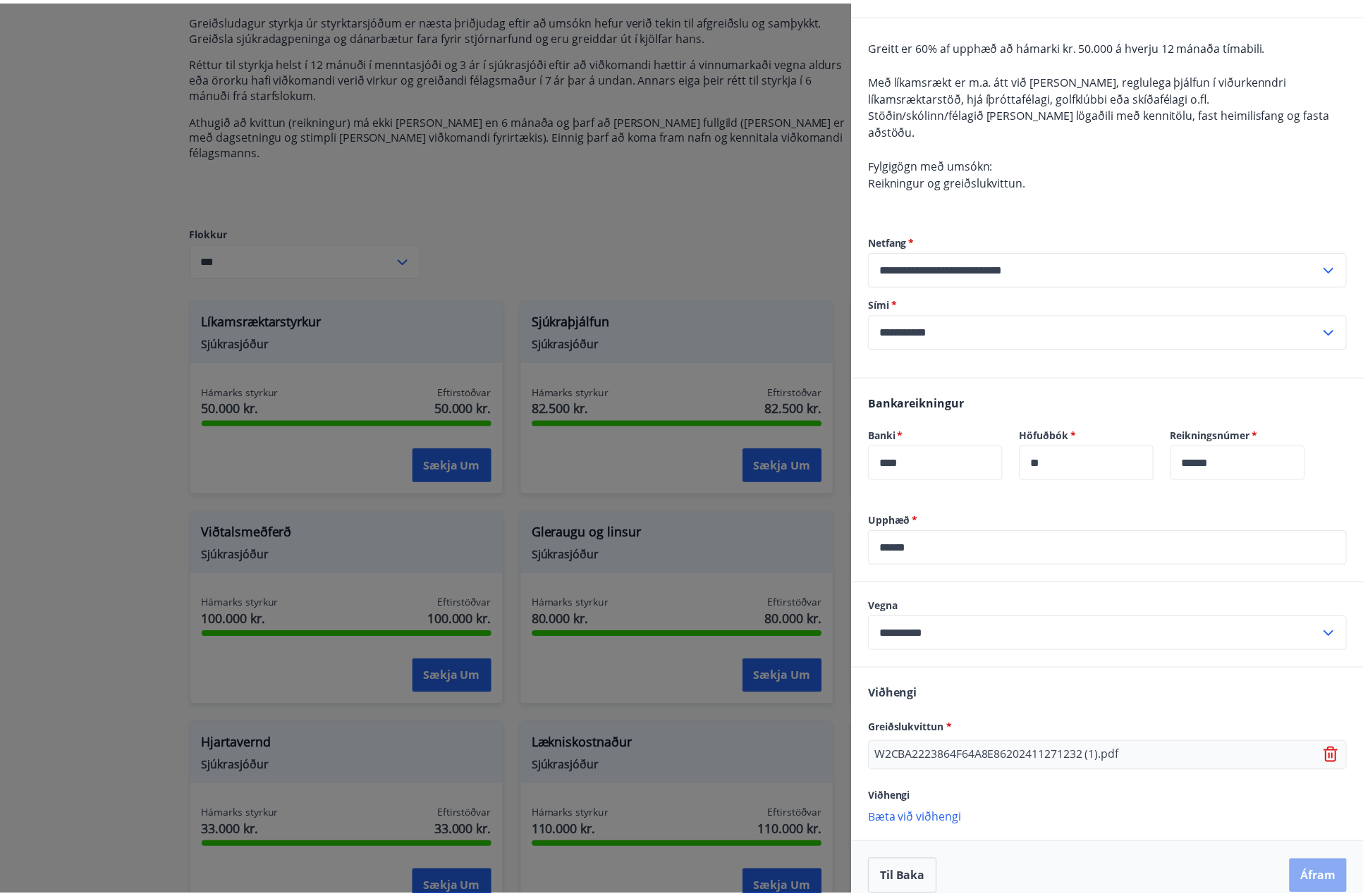
scroll to position [0, 0]
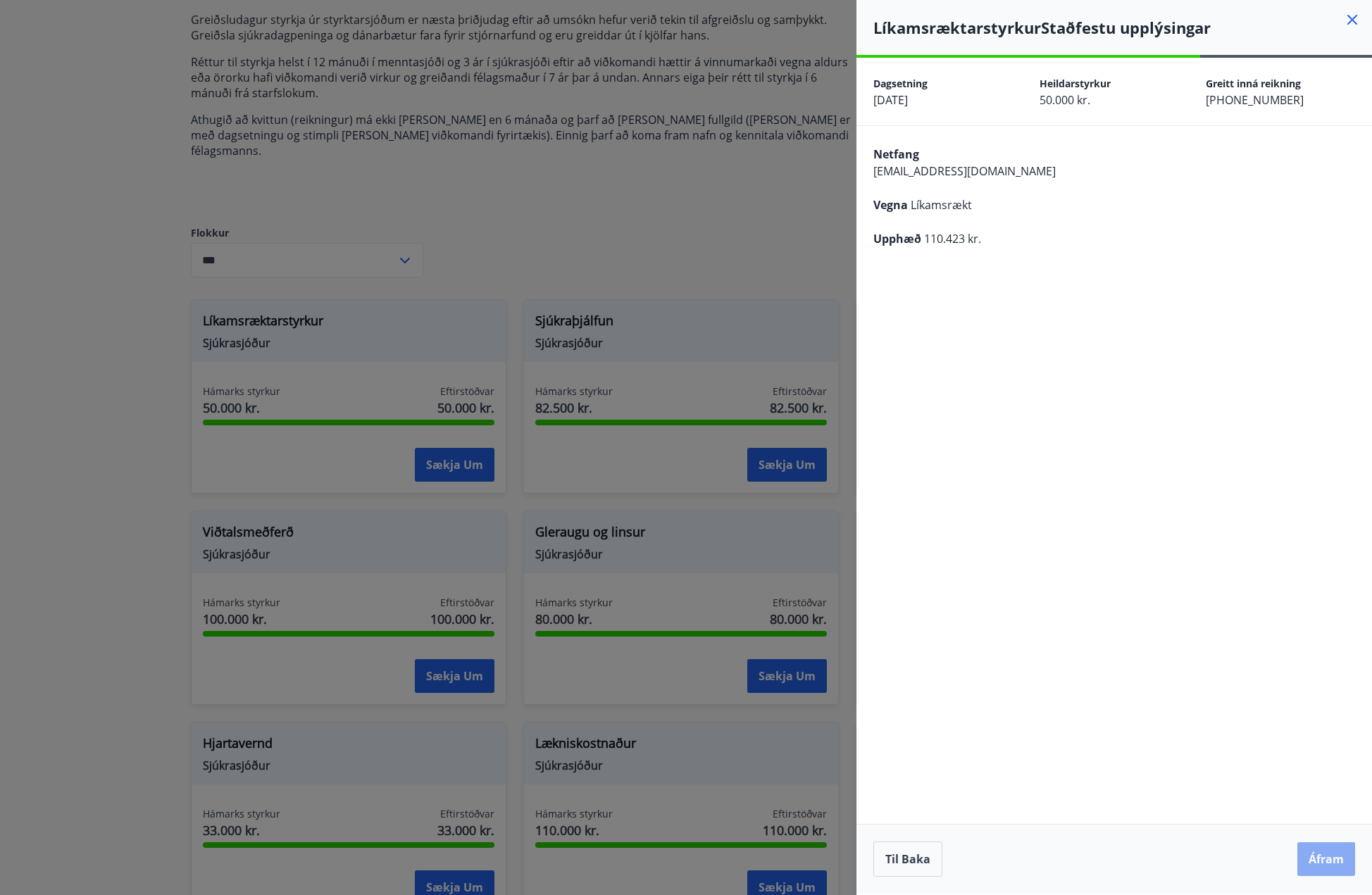
click at [1343, 852] on button "Áfram" at bounding box center [1326, 859] width 58 height 34
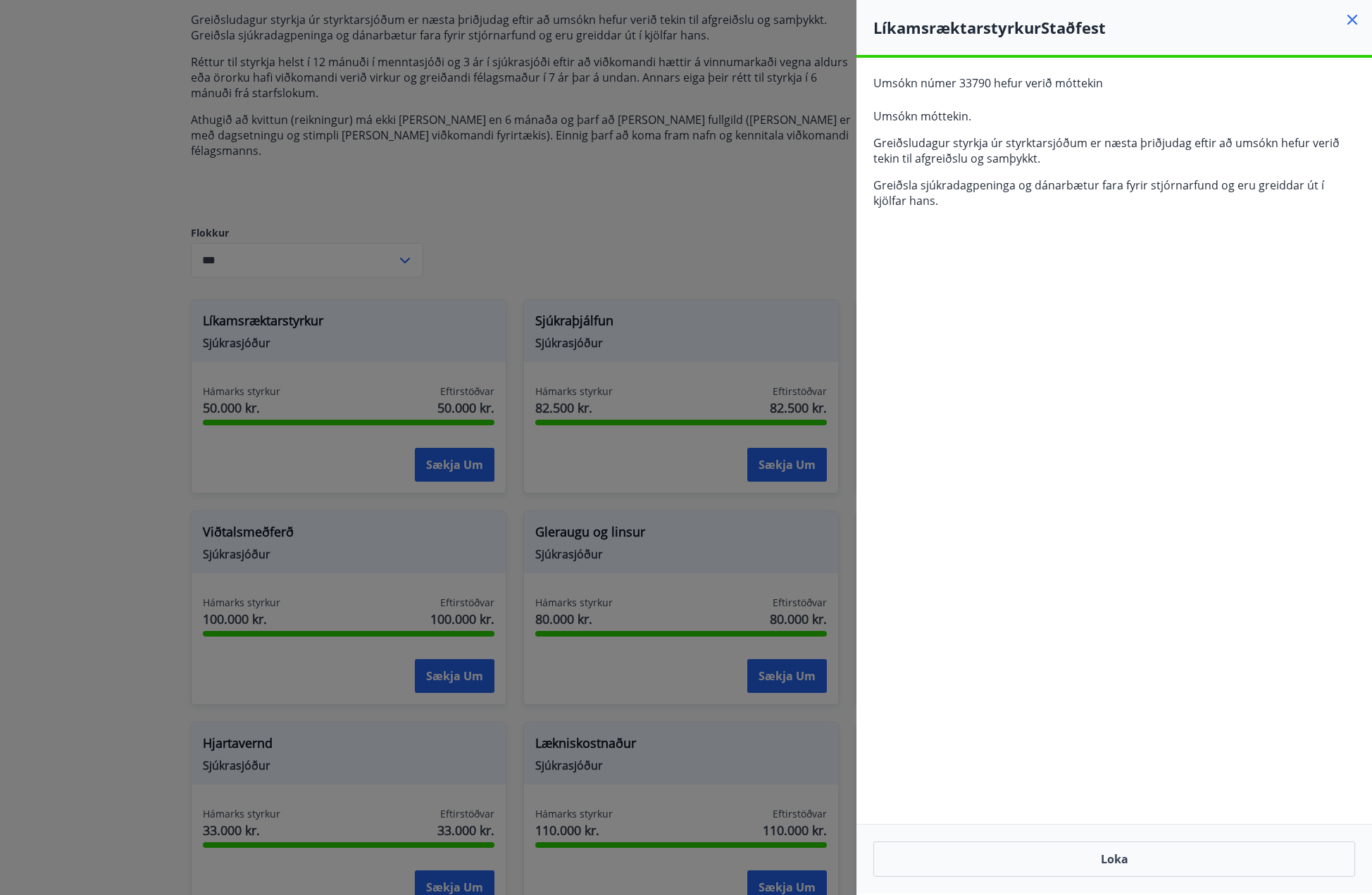
click at [1351, 15] on icon at bounding box center [1352, 19] width 16 height 16
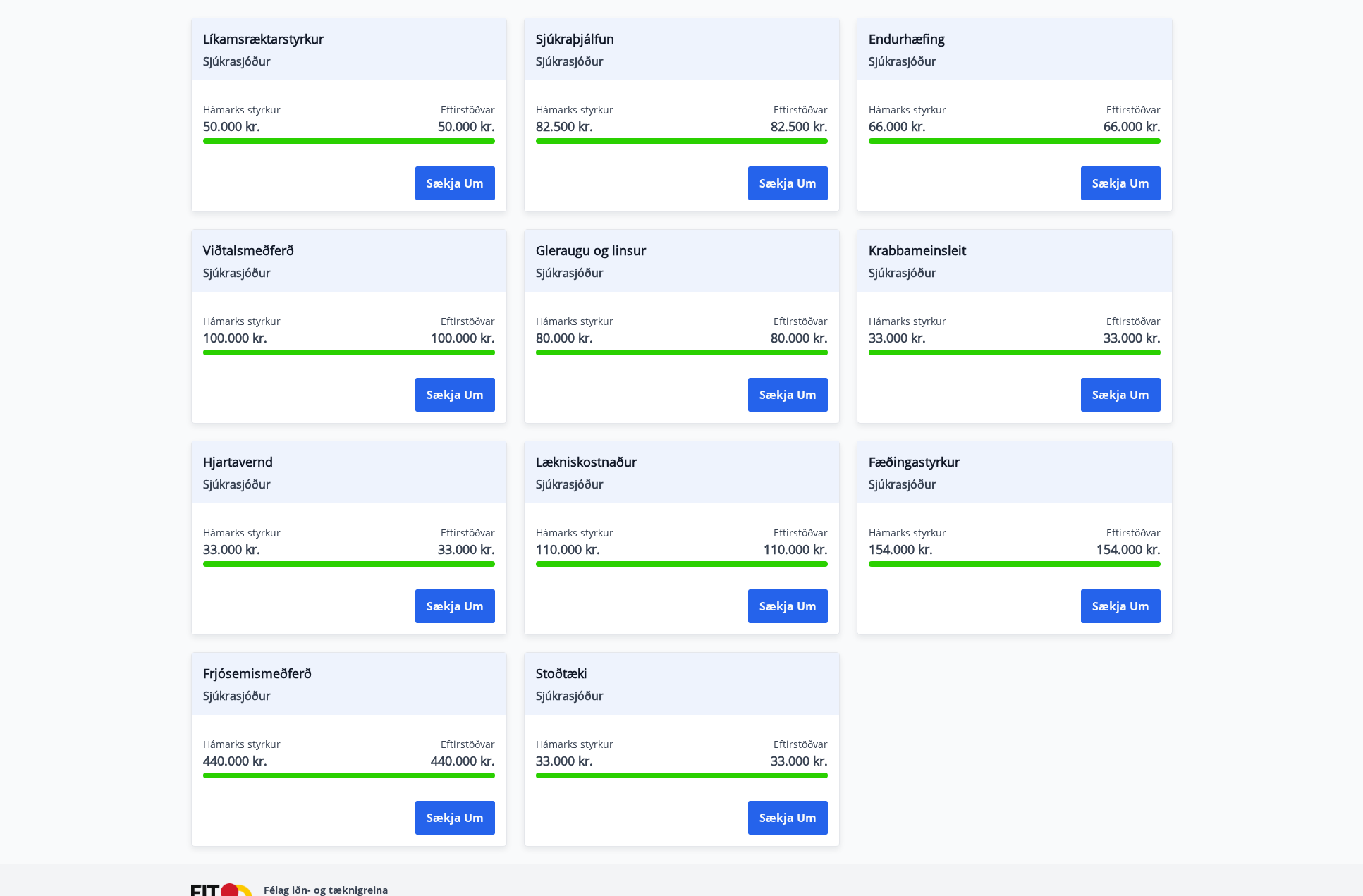
scroll to position [545, 0]
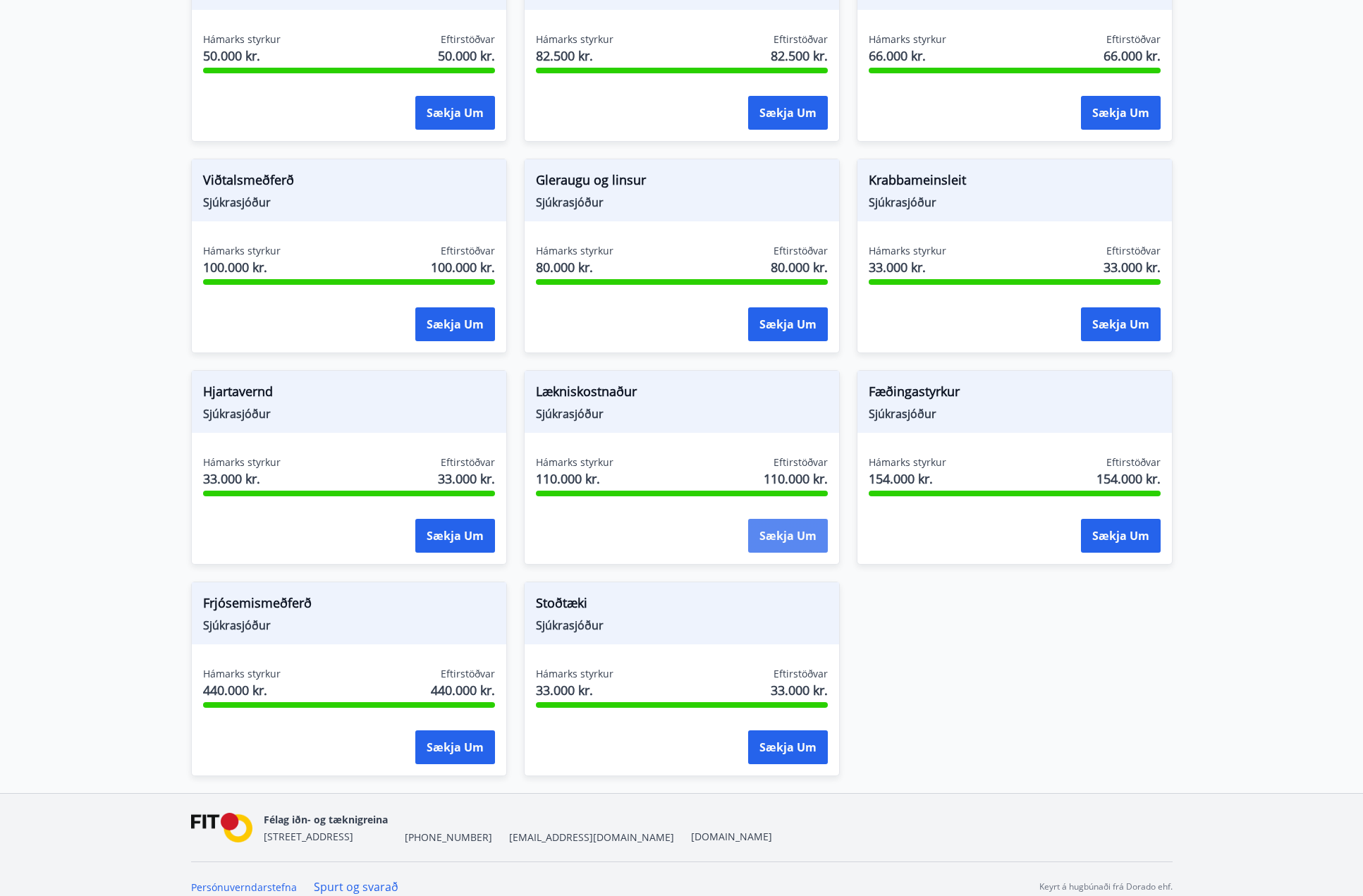
click at [795, 519] on button "Sækja um" at bounding box center [788, 535] width 80 height 34
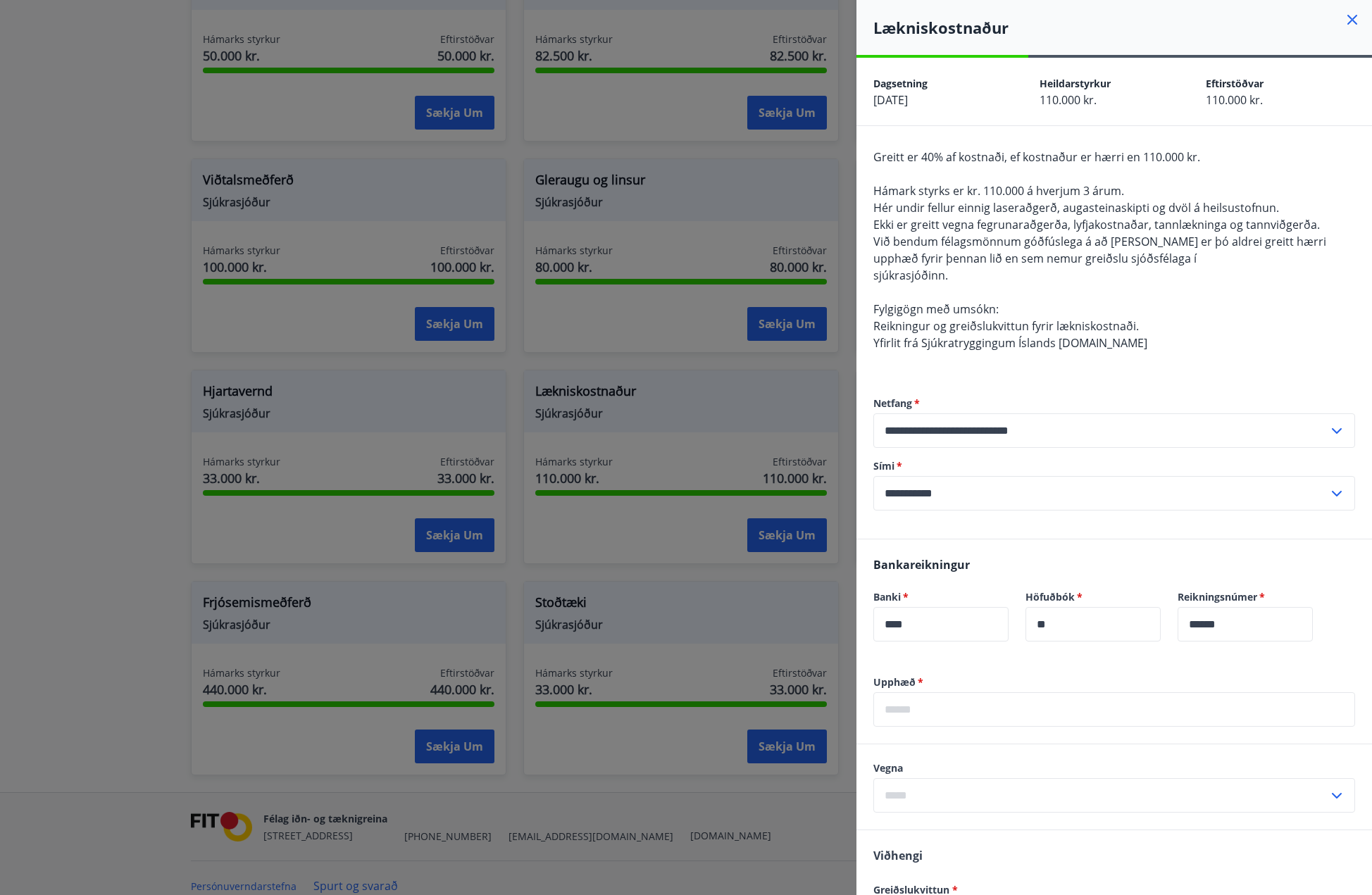
click at [1090, 41] on div "Lækniskostnaður" at bounding box center [1114, 27] width 515 height 55
click at [143, 509] on div at bounding box center [686, 448] width 1372 height 895
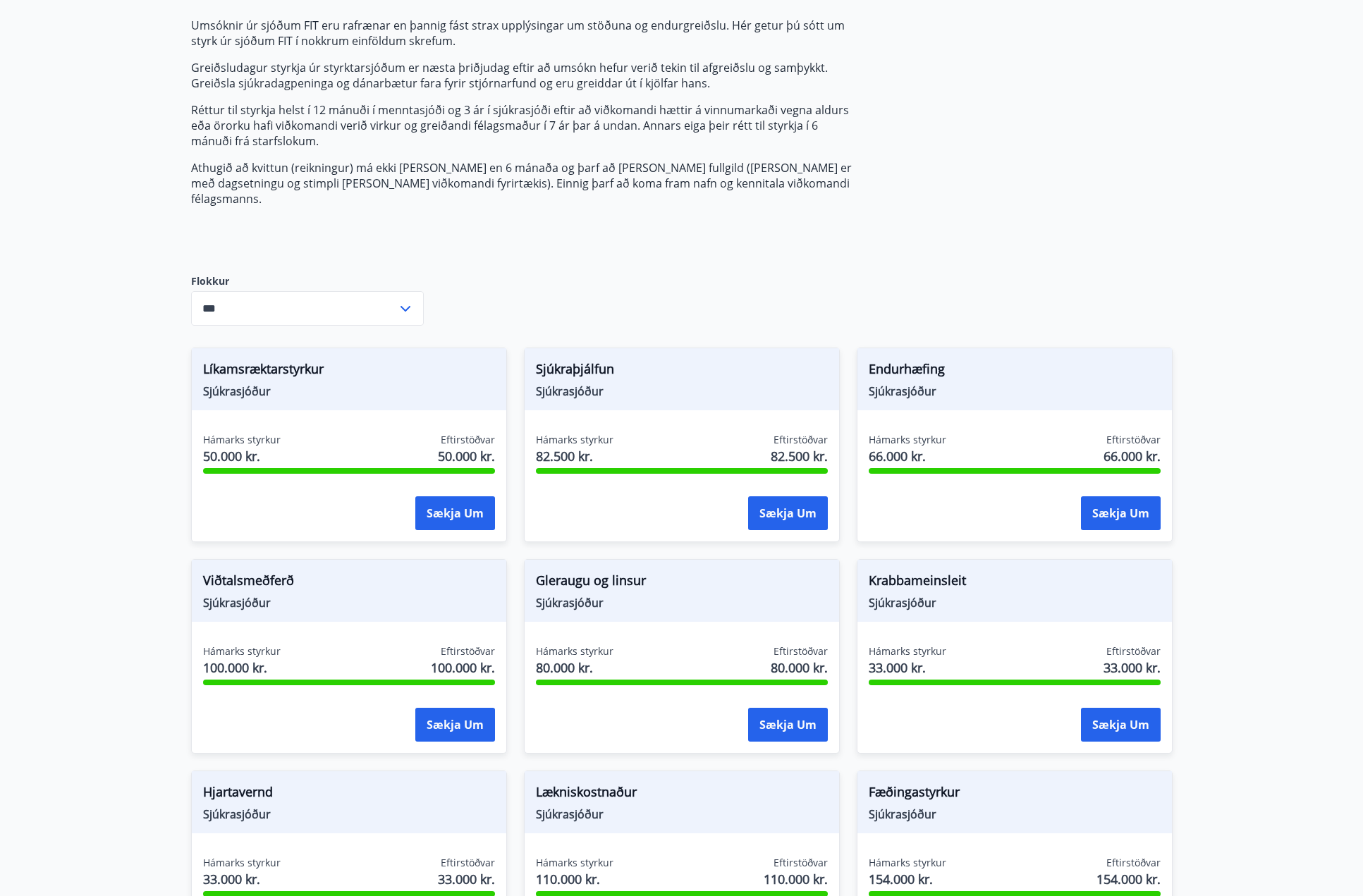
scroll to position [0, 0]
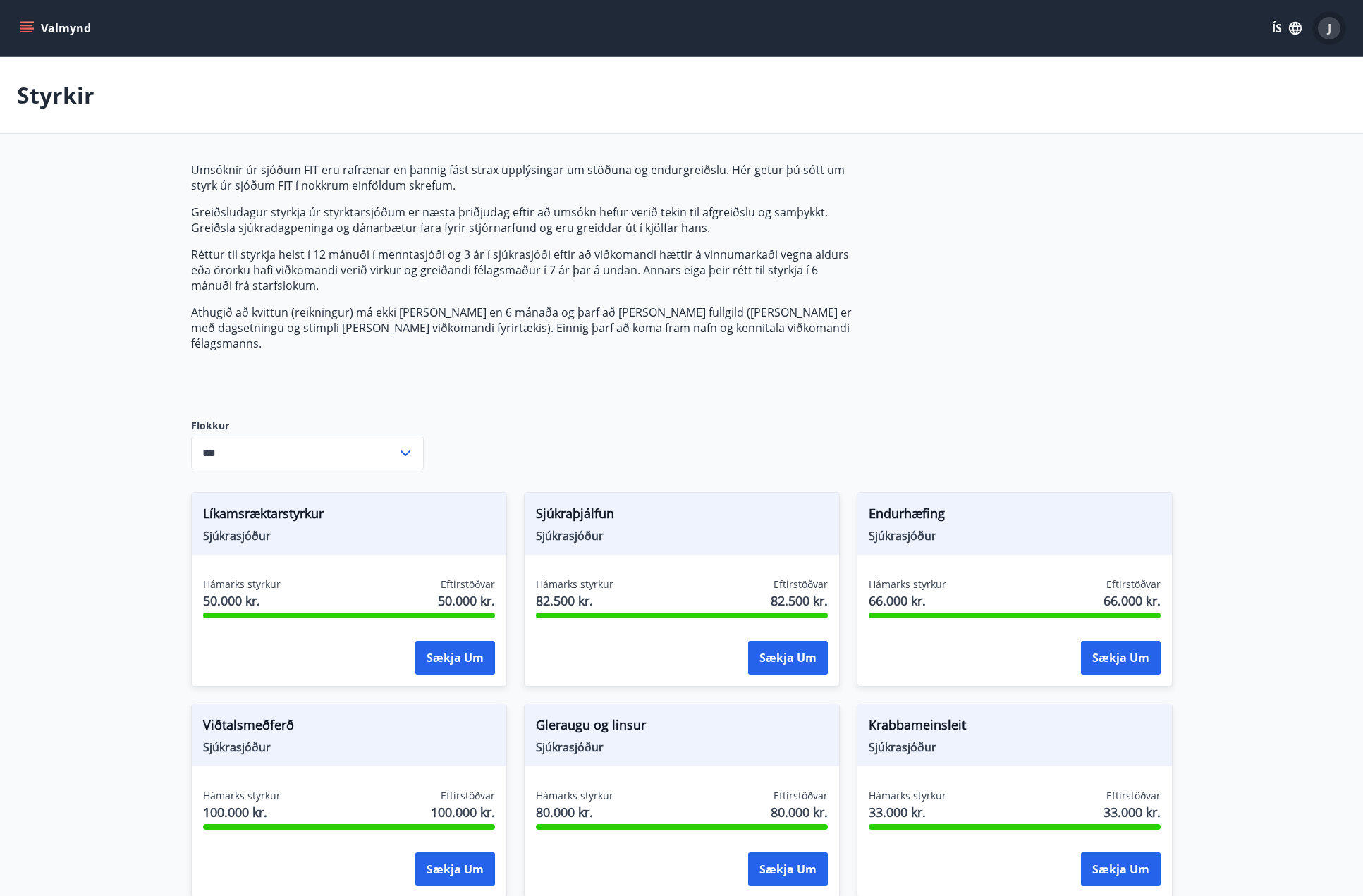
click at [1327, 24] on div "J" at bounding box center [1329, 27] width 22 height 22
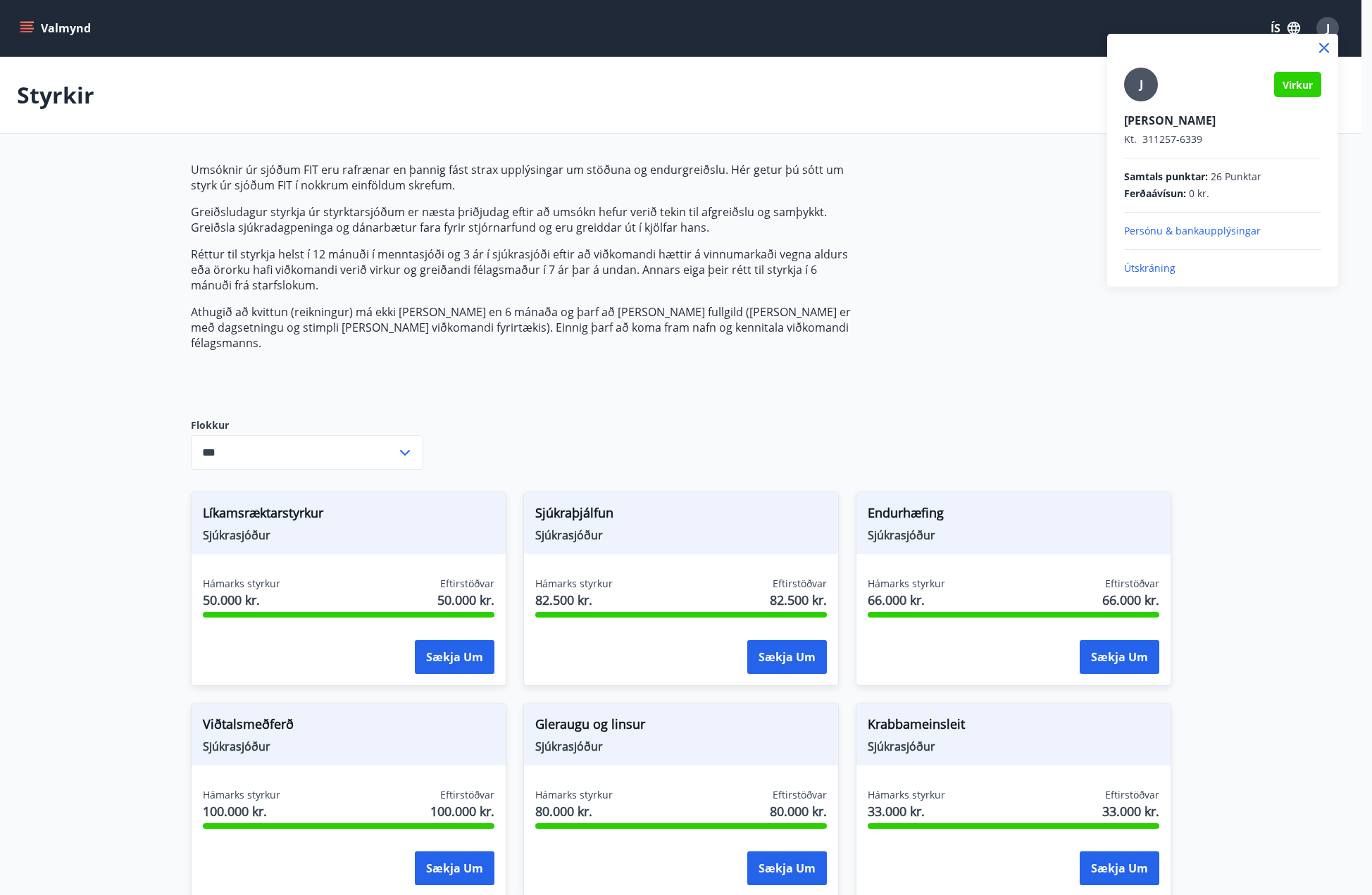
click at [1162, 231] on p "Persónu & bankaupplýsingar" at bounding box center [1223, 231] width 198 height 15
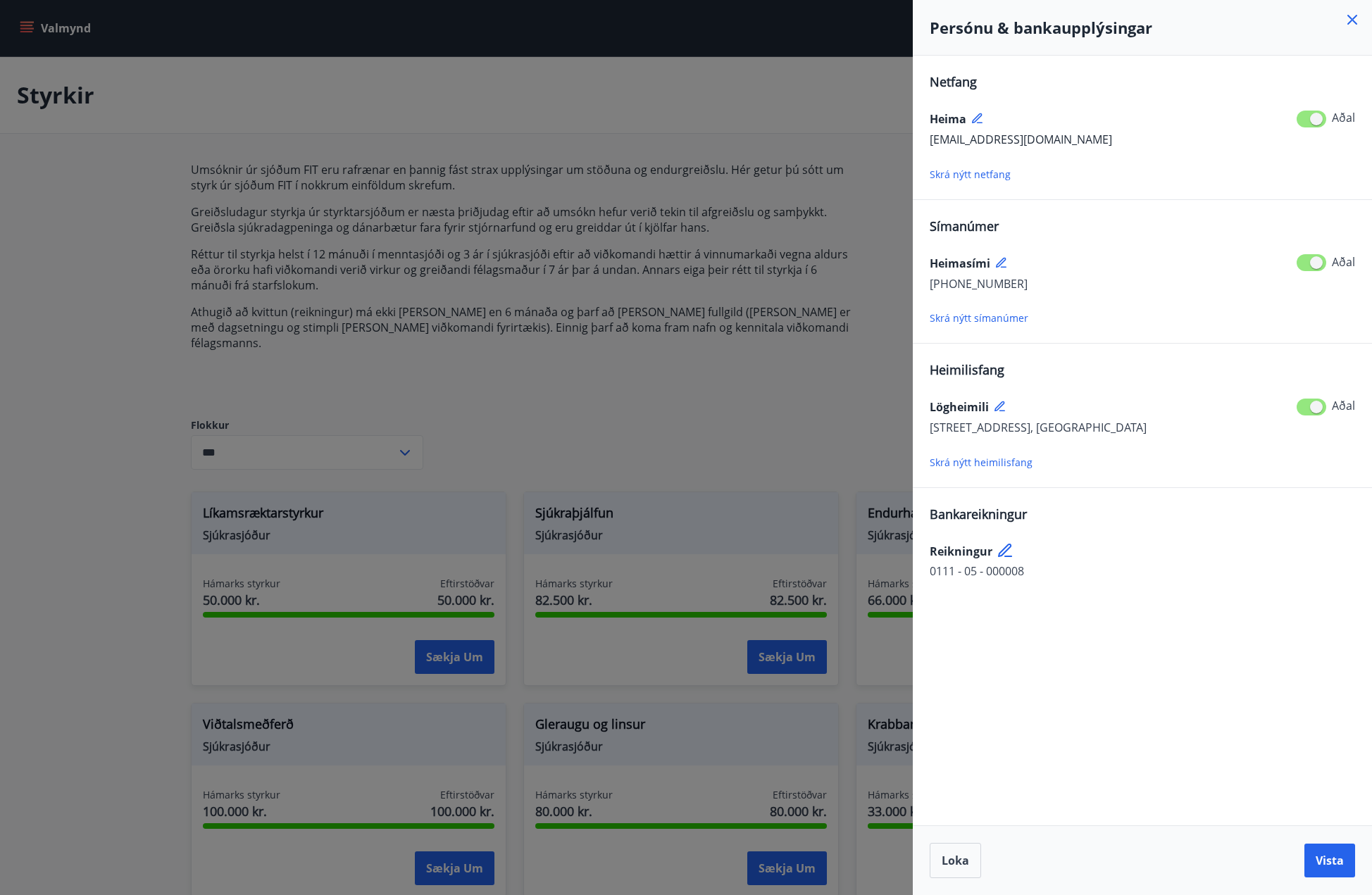
click at [734, 453] on div at bounding box center [686, 448] width 1372 height 895
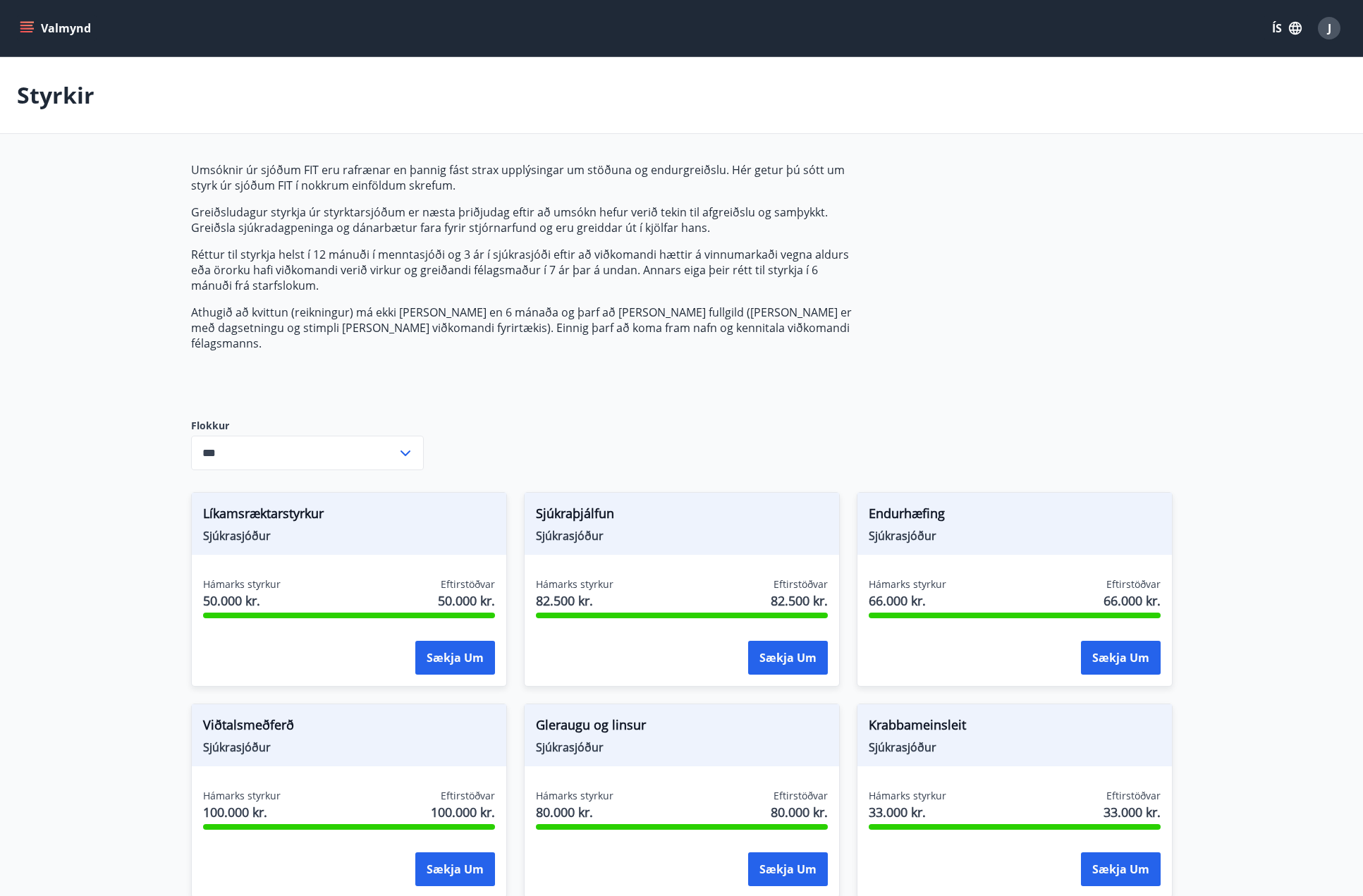
click at [23, 29] on icon "menu" at bounding box center [28, 27] width 16 height 1
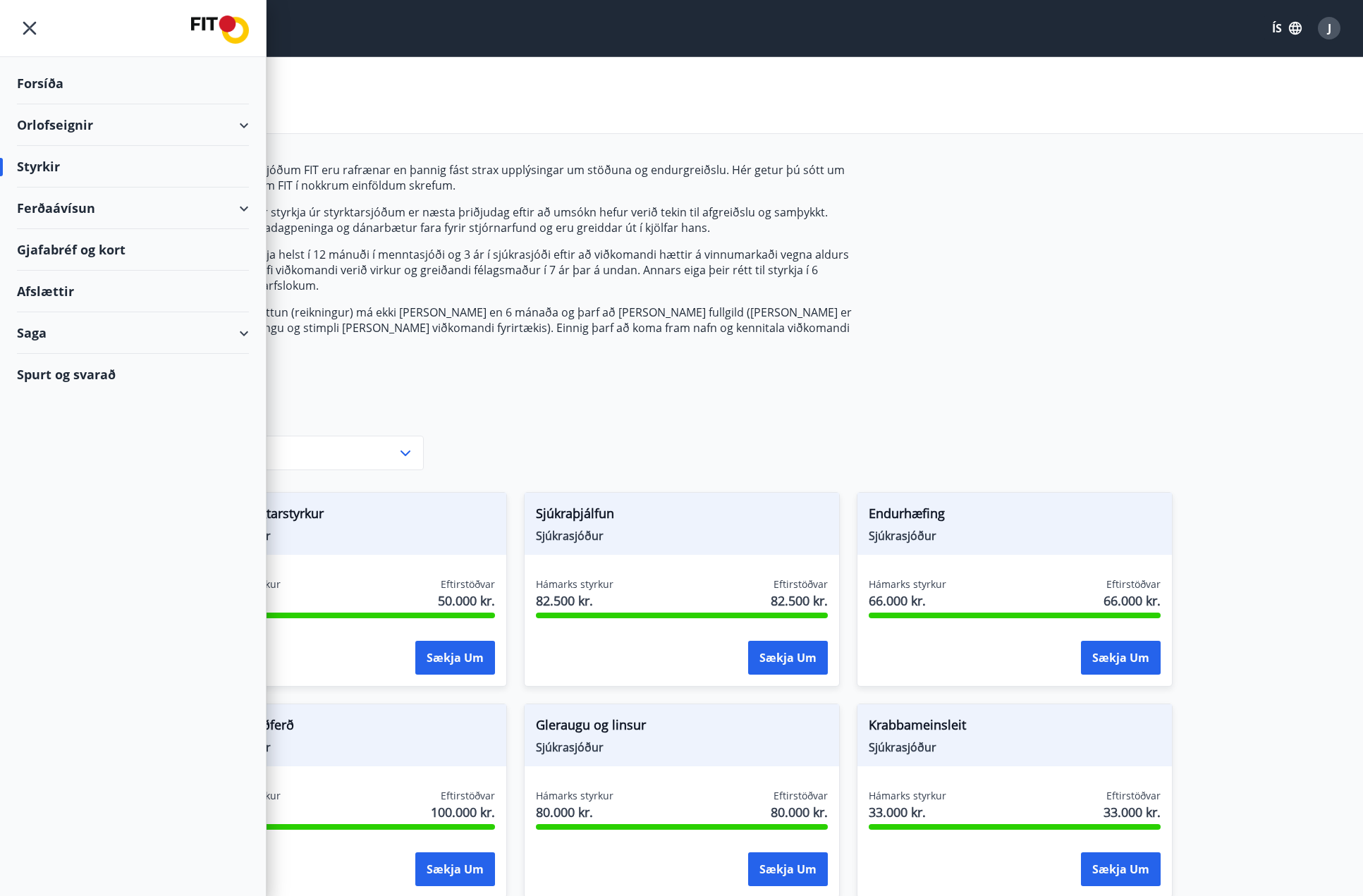
click at [242, 335] on div "Saga" at bounding box center [132, 333] width 232 height 42
click at [45, 492] on div "Inneign" at bounding box center [133, 487] width 210 height 30
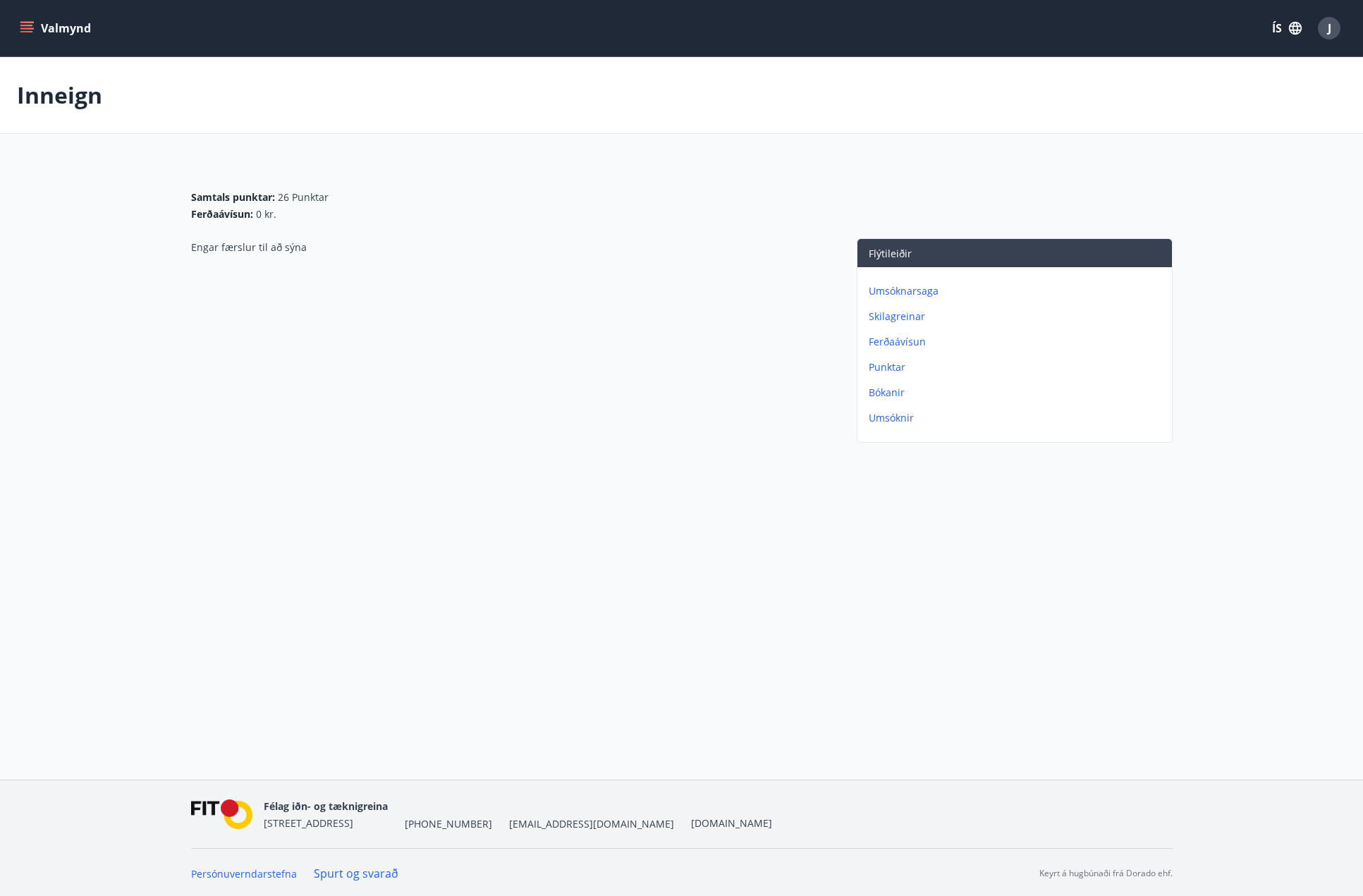
click at [908, 315] on p "Skilagreinar" at bounding box center [1018, 316] width 298 height 15
